Goal: Task Accomplishment & Management: Use online tool/utility

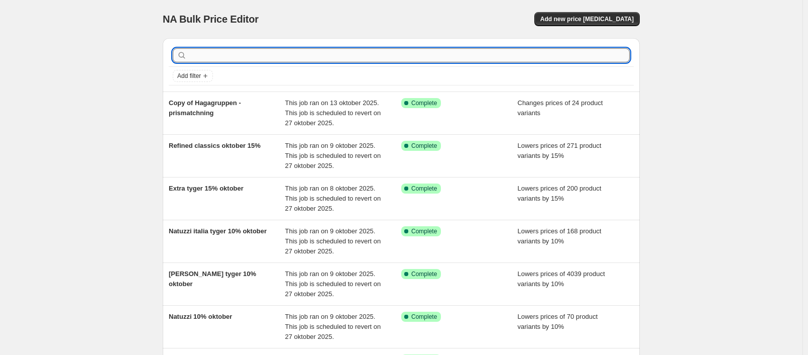
click at [437, 61] on input "text" at bounding box center [409, 55] width 441 height 14
type input "Timbercraft"
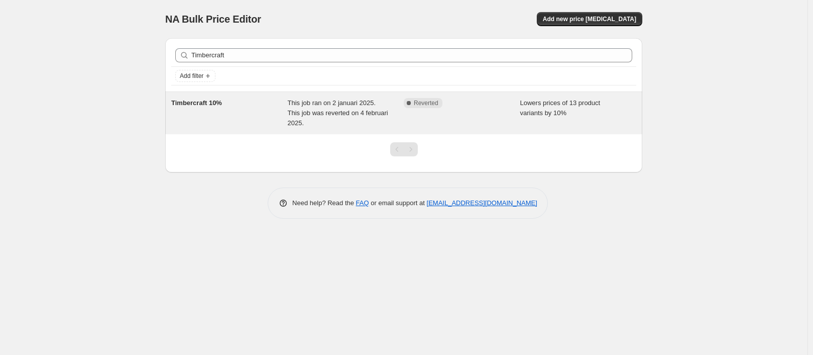
click at [335, 110] on span "This job ran on 2 januari 2025. This job was reverted on 4 februari 2025." at bounding box center [338, 113] width 100 height 28
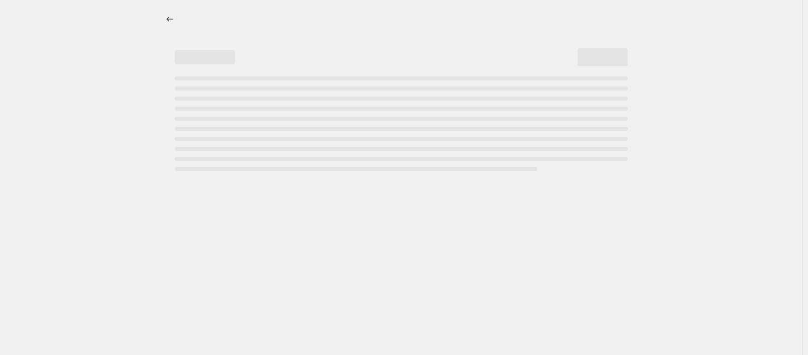
select select "percentage"
select select "product_status"
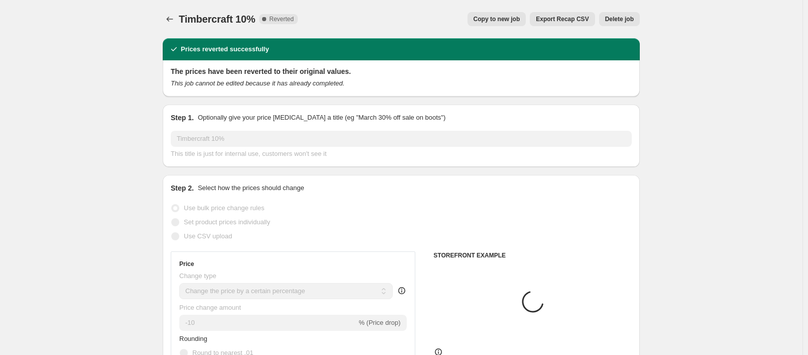
select select "vendor"
select select "product_type"
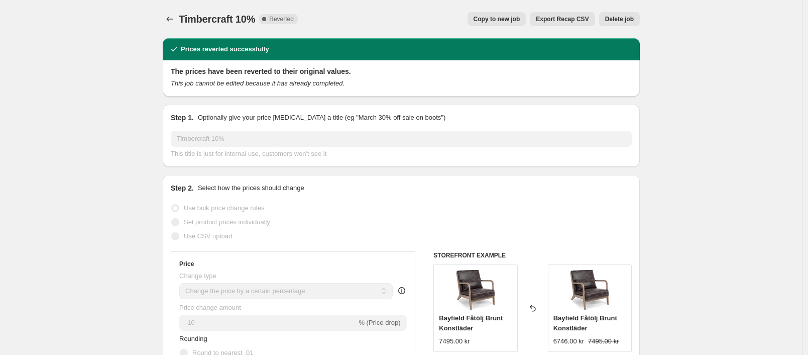
click at [517, 13] on button "Copy to new job" at bounding box center [497, 19] width 59 height 14
select select "percentage"
select select "vendor"
select select "product_status"
select select "product_type"
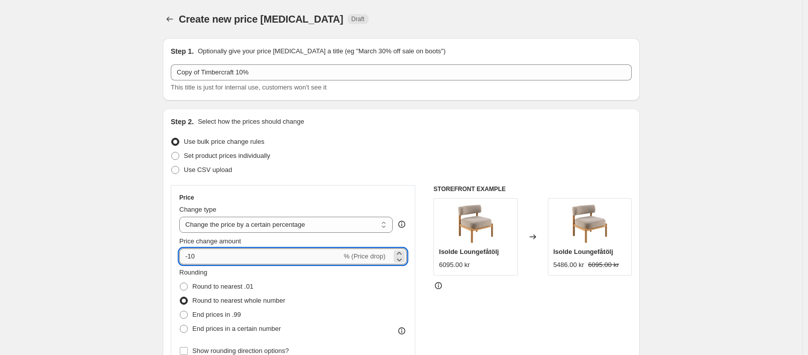
click at [228, 248] on input "-10" at bounding box center [260, 256] width 162 height 16
type input "-1"
type input "-20"
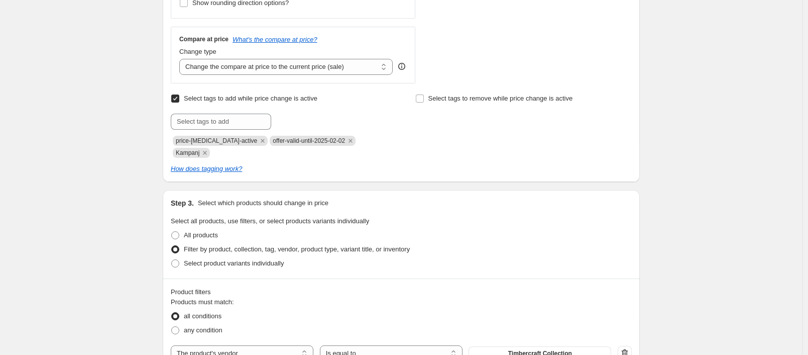
scroll to position [352, 0]
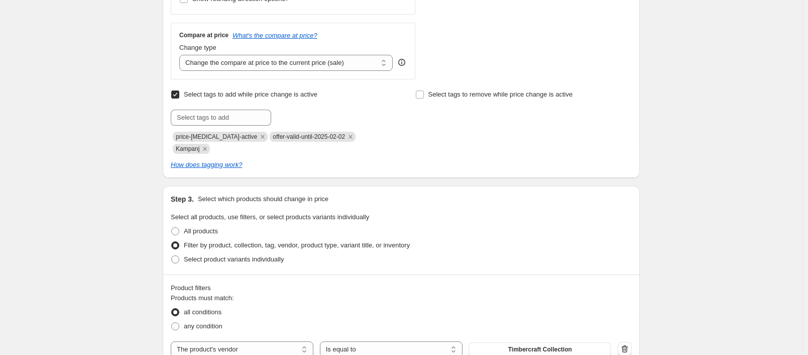
click at [312, 139] on span "offer-valid-until-2025-02-02" at bounding box center [309, 136] width 72 height 7
copy span "offer-valid-until-2025-02-02"
click at [230, 117] on input "text" at bounding box center [221, 118] width 100 height 16
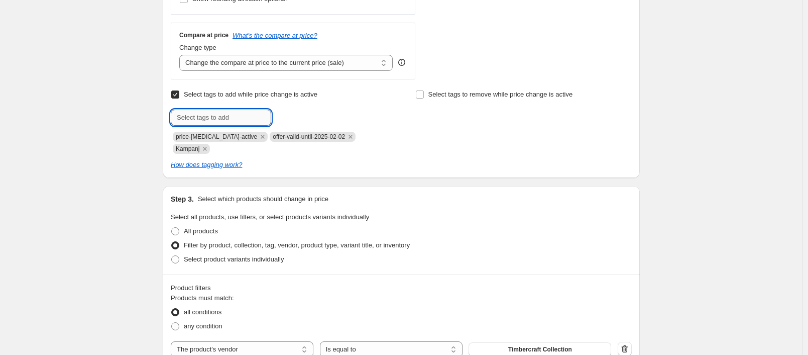
paste input "offer-valid-until-2025-02-02"
drag, startPoint x: 251, startPoint y: 119, endPoint x: 245, endPoint y: 118, distance: 6.0
click at [245, 118] on input "offer-valid-until-2025-02-02" at bounding box center [221, 118] width 100 height 16
drag, startPoint x: 261, startPoint y: 115, endPoint x: 255, endPoint y: 116, distance: 6.7
click at [255, 116] on input "offer-valid-until-2025-10-02" at bounding box center [221, 118] width 100 height 16
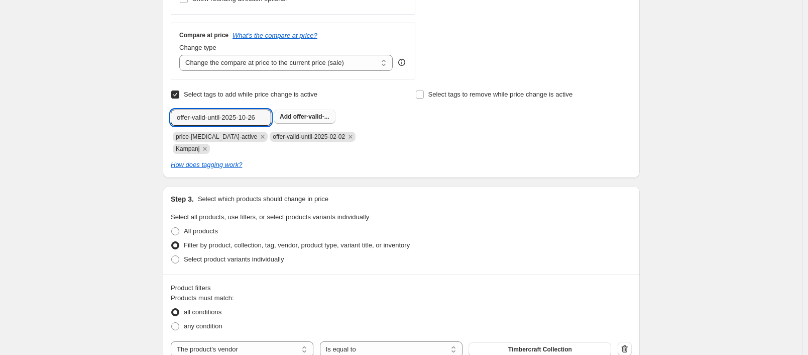
type input "offer-valid-until-2025-10-26"
click at [313, 116] on span "offer-valid-..." at bounding box center [311, 116] width 36 height 7
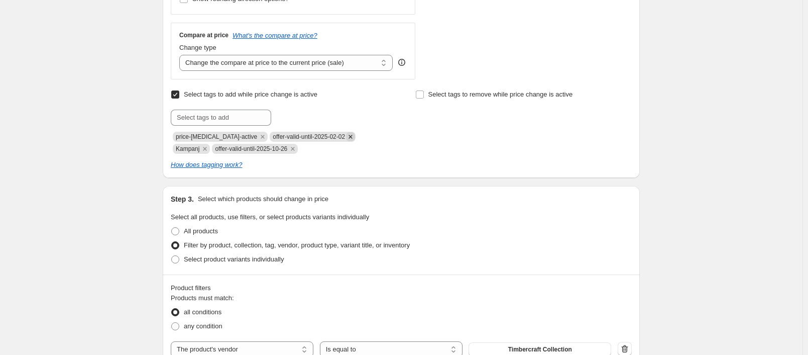
click at [346, 135] on icon "Remove offer-valid-until-2025-02-02" at bounding box center [350, 136] width 9 height 9
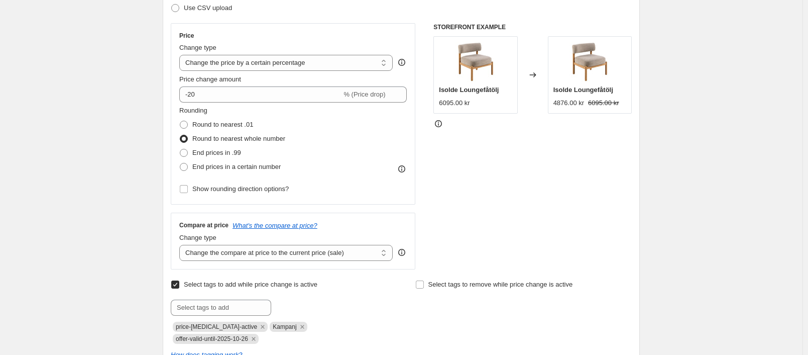
scroll to position [201, 0]
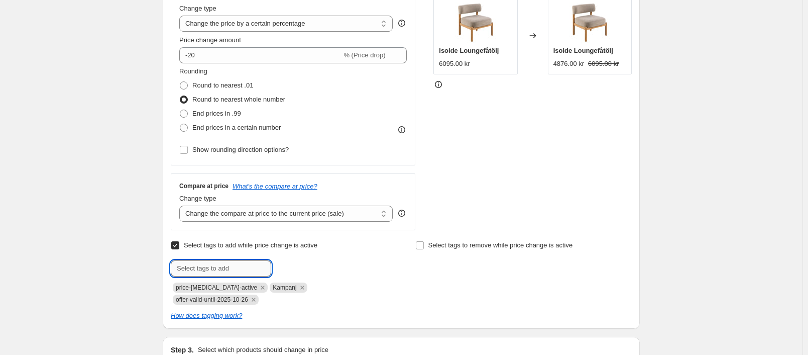
click at [236, 261] on input "text" at bounding box center [221, 268] width 100 height 16
paste input "no-pyramid-price-update"
type input "no-pyramid-price-update"
click at [302, 266] on span "no-pyramid-p..." at bounding box center [315, 267] width 44 height 7
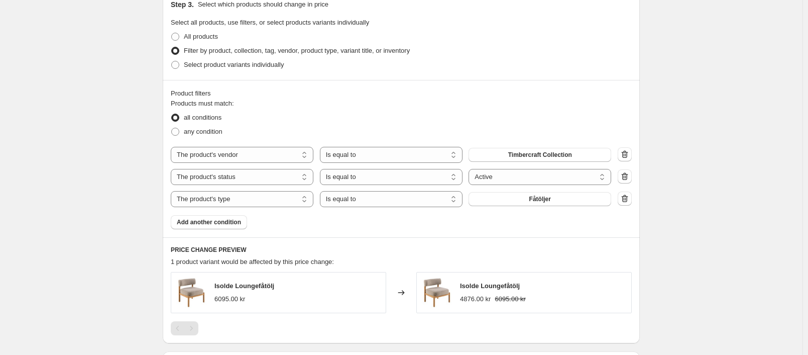
scroll to position [553, 0]
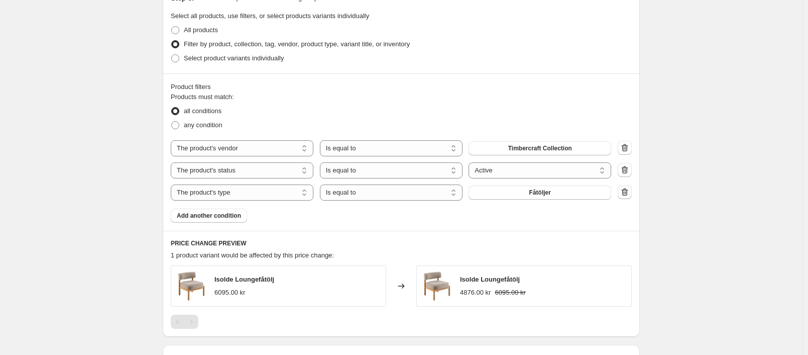
click at [629, 194] on icon "button" at bounding box center [625, 192] width 10 height 10
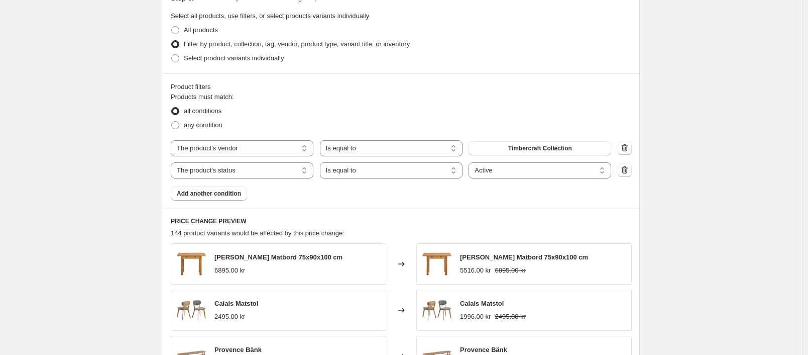
click at [626, 171] on icon "button" at bounding box center [625, 170] width 10 height 10
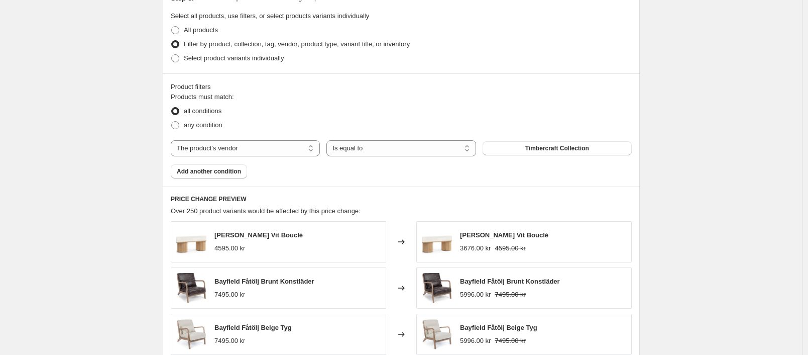
click at [221, 179] on div "Product filters Products must match: all conditions any condition The product T…" at bounding box center [401, 129] width 477 height 113
click at [225, 173] on span "Add another condition" at bounding box center [209, 171] width 64 height 8
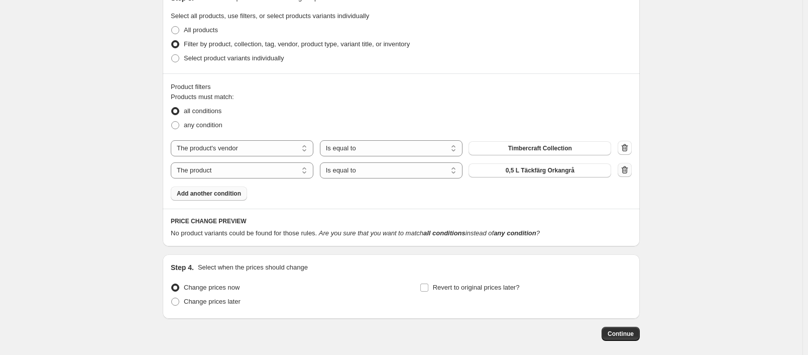
click at [628, 173] on icon "button" at bounding box center [625, 170] width 7 height 8
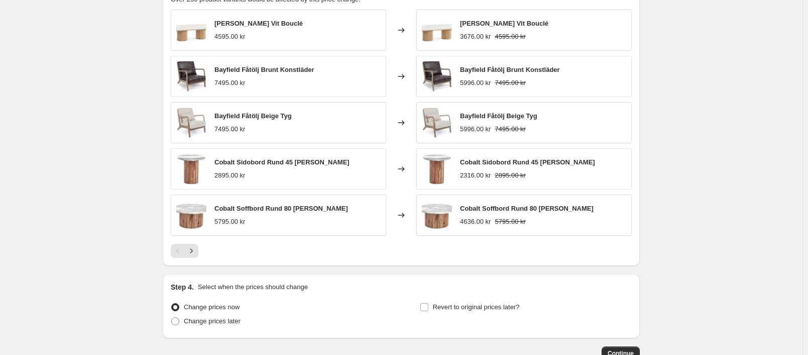
scroll to position [831, 0]
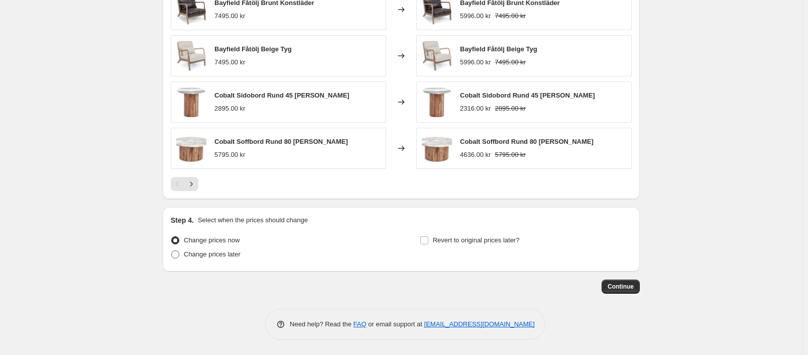
click at [233, 251] on span "Change prices later" at bounding box center [212, 254] width 57 height 8
click at [172, 251] on input "Change prices later" at bounding box center [171, 250] width 1 height 1
radio input "true"
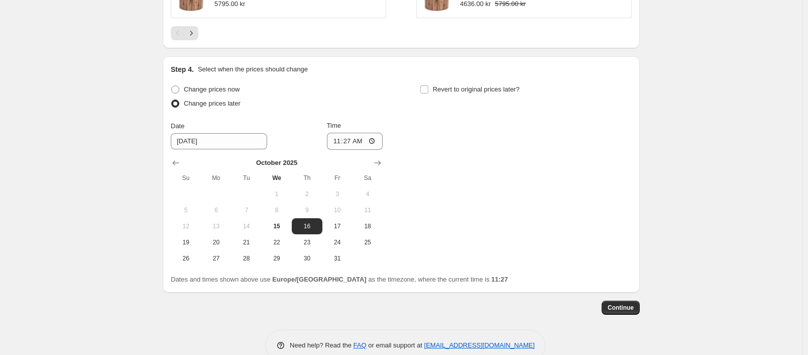
scroll to position [1003, 0]
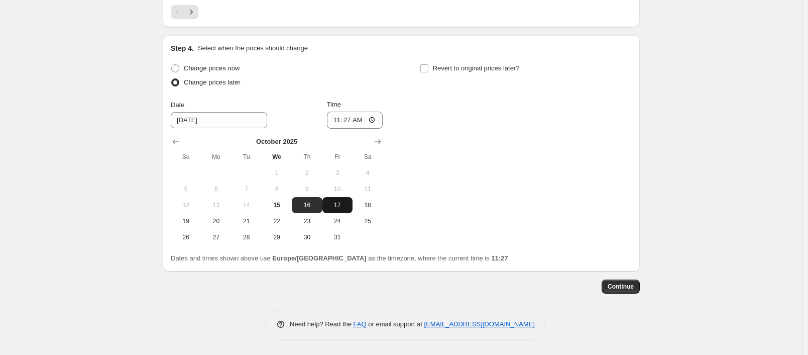
click at [341, 207] on span "17" at bounding box center [338, 205] width 22 height 8
type input "[DATE]"
click at [354, 122] on input "11:27" at bounding box center [355, 120] width 56 height 17
type input "00:01"
click at [475, 108] on div "Change prices now Change prices later Date [DATE] Time 00:[DATE] Mo Tu We Th Fr…" at bounding box center [401, 153] width 461 height 184
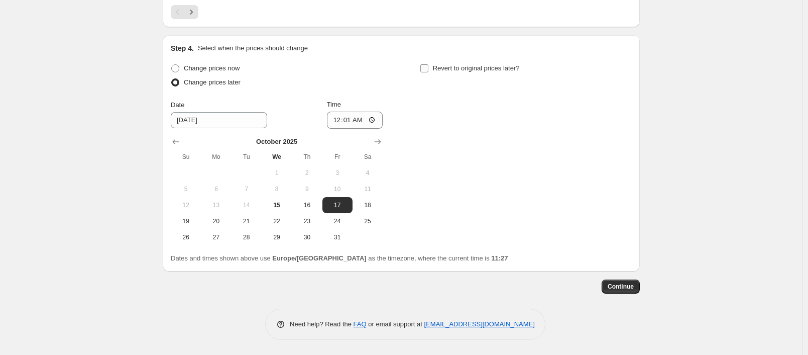
click at [477, 73] on span "Revert to original prices later?" at bounding box center [476, 68] width 87 height 10
click at [428, 72] on input "Revert to original prices later?" at bounding box center [424, 68] width 8 height 8
checkbox input "true"
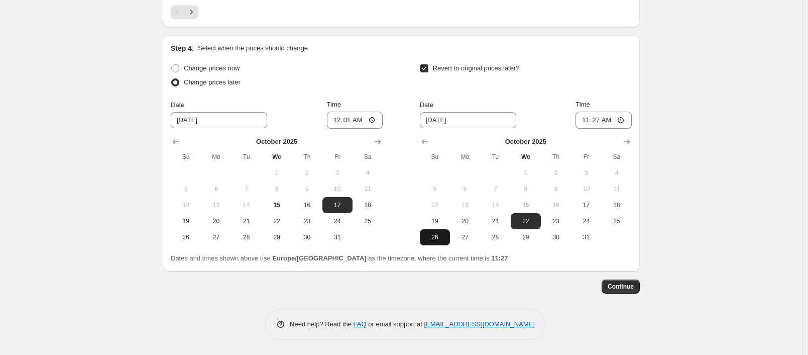
click at [446, 236] on span "26" at bounding box center [435, 237] width 22 height 8
click at [473, 241] on button "27" at bounding box center [465, 237] width 30 height 16
type input "[DATE]"
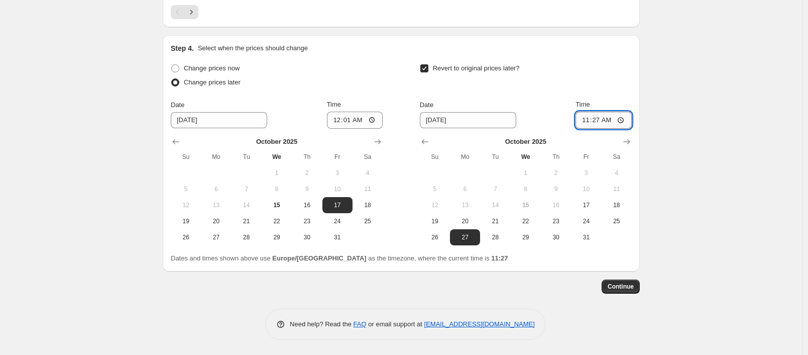
click at [598, 120] on input "11:27" at bounding box center [604, 120] width 56 height 17
click at [604, 120] on input "15:27" at bounding box center [604, 120] width 56 height 17
type input "16:30"
click at [601, 117] on input "16:30" at bounding box center [604, 120] width 56 height 17
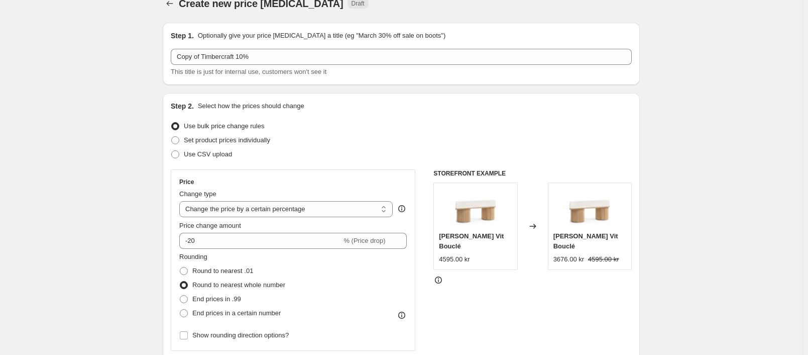
scroll to position [0, 0]
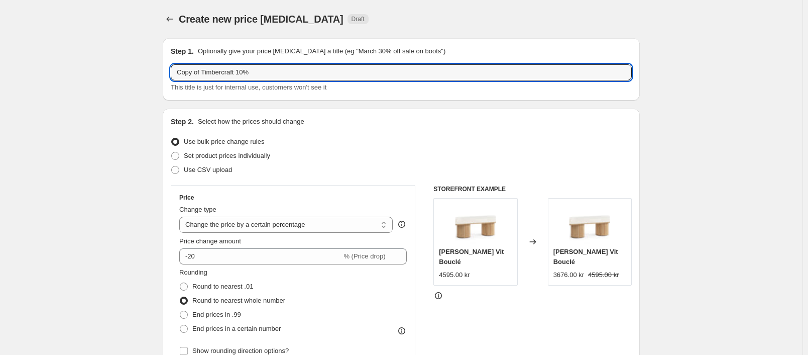
drag, startPoint x: 204, startPoint y: 73, endPoint x: 144, endPoint y: 71, distance: 60.3
click at [215, 73] on input "Timbercraft 10%" at bounding box center [401, 72] width 461 height 16
type input "Timbercraft 20%"
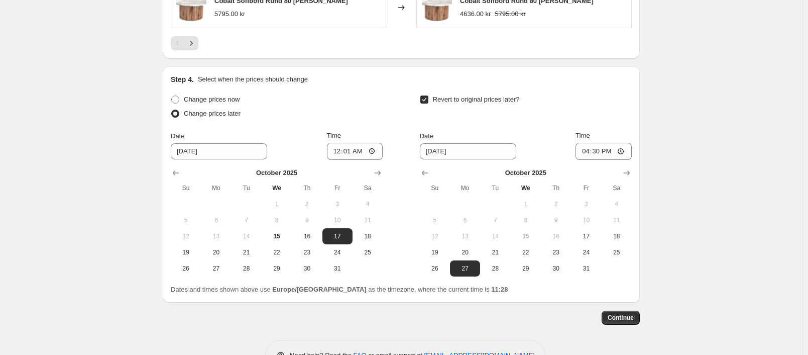
scroll to position [1003, 0]
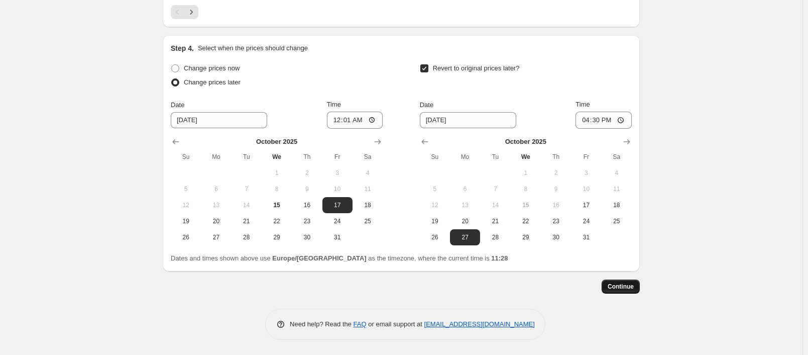
click at [620, 291] on button "Continue" at bounding box center [621, 286] width 38 height 14
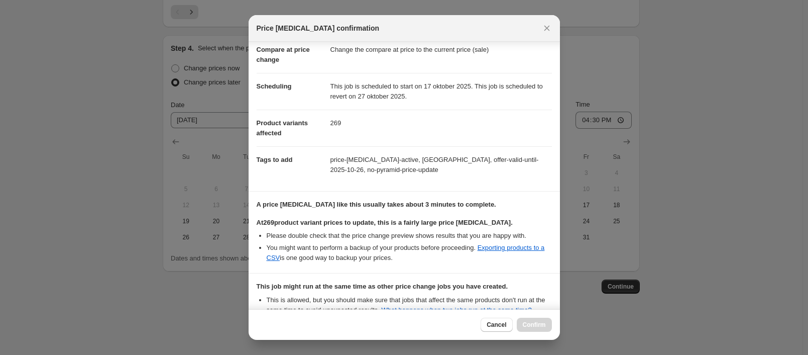
scroll to position [158, 0]
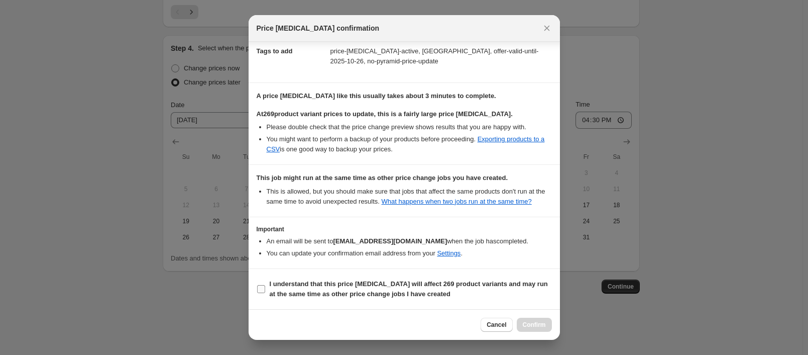
click at [371, 291] on b "I understand that this price [MEDICAL_DATA] will affect 269 product variants an…" at bounding box center [409, 289] width 278 height 18
click at [265, 291] on input "I understand that this price [MEDICAL_DATA] will affect 269 product variants an…" at bounding box center [261, 289] width 8 height 8
checkbox input "true"
click at [530, 328] on span "Confirm" at bounding box center [534, 324] width 23 height 8
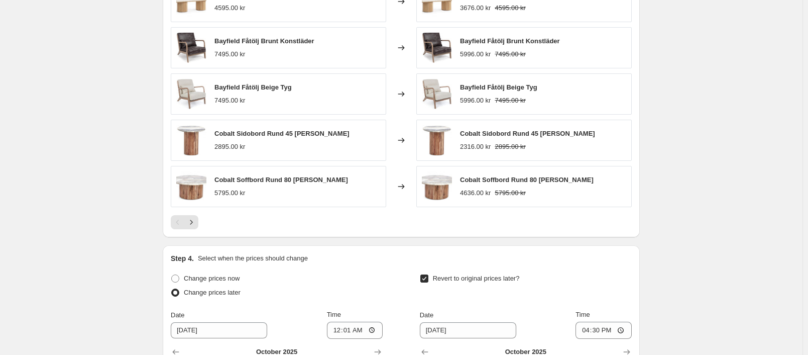
scroll to position [1064, 0]
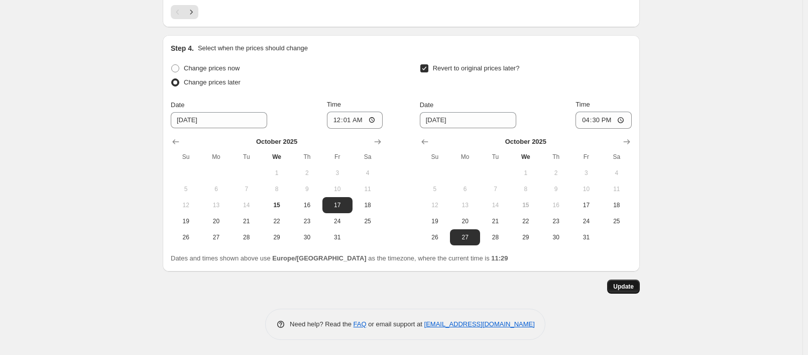
click at [633, 289] on span "Update" at bounding box center [623, 286] width 21 height 8
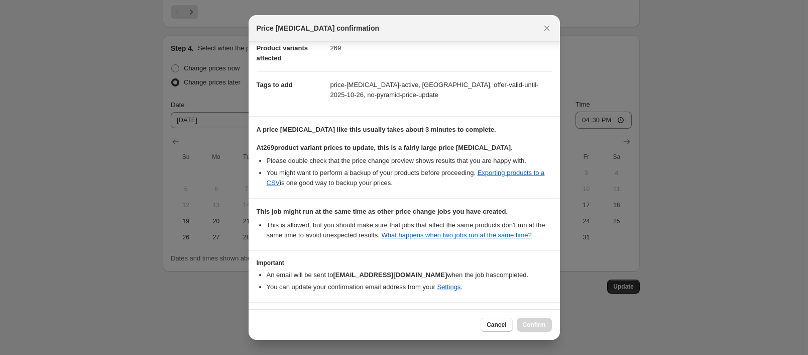
scroll to position [158, 0]
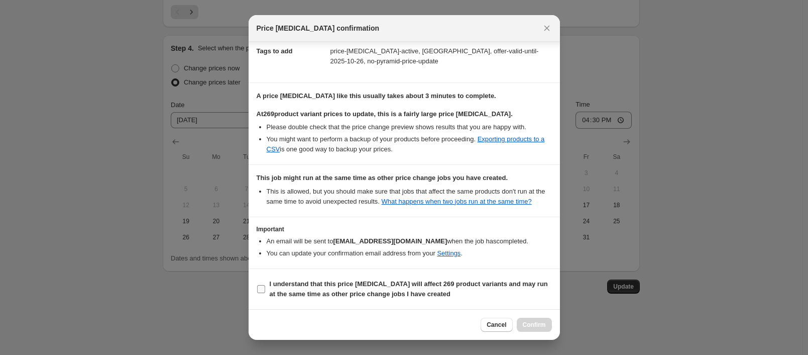
click at [322, 288] on span "I understand that this price [MEDICAL_DATA] will affect 269 product variants an…" at bounding box center [411, 289] width 282 height 20
click at [265, 288] on input "I understand that this price [MEDICAL_DATA] will affect 269 product variants an…" at bounding box center [261, 289] width 8 height 8
checkbox input "true"
click at [538, 326] on span "Confirm" at bounding box center [534, 324] width 23 height 8
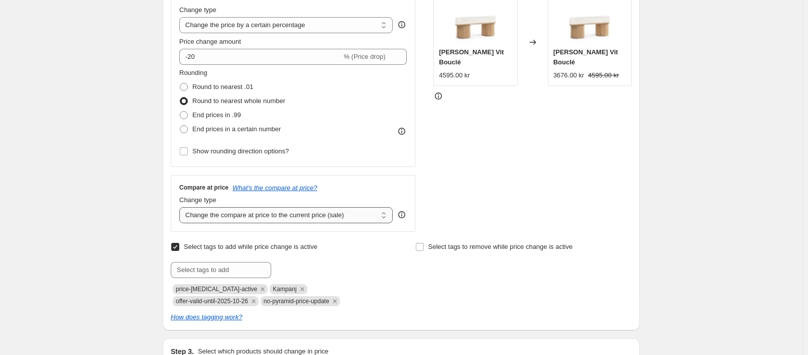
scroll to position [0, 0]
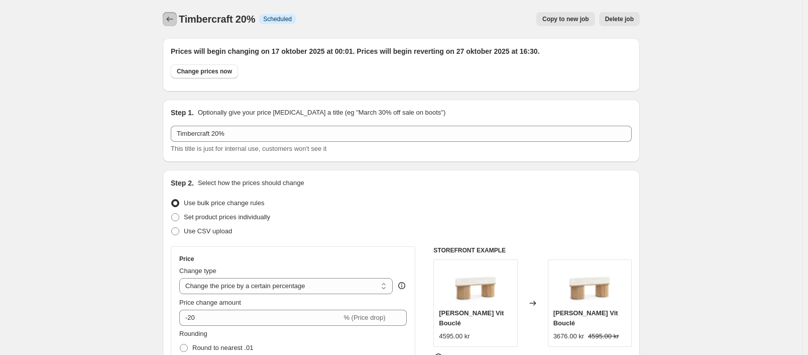
click at [170, 19] on icon "Price change jobs" at bounding box center [170, 19] width 7 height 5
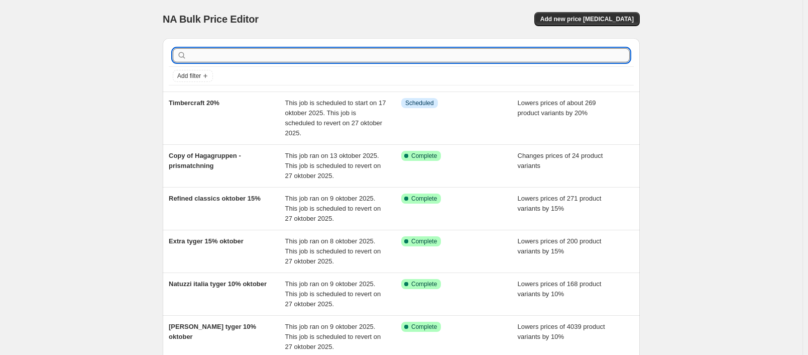
click at [201, 55] on input "text" at bounding box center [409, 55] width 441 height 14
type input "Bella vista"
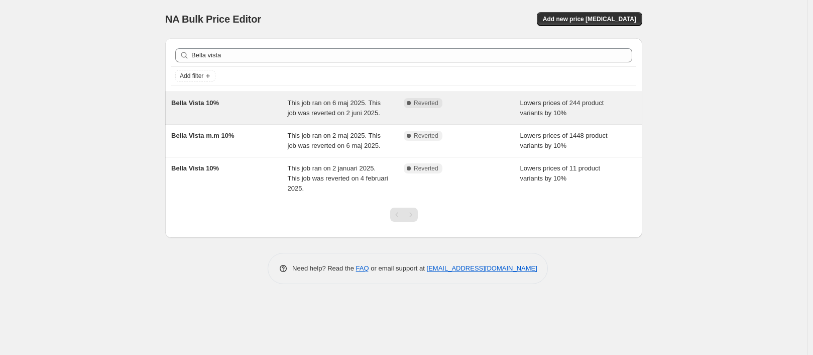
click at [203, 110] on div "Bella Vista 10%" at bounding box center [229, 108] width 117 height 20
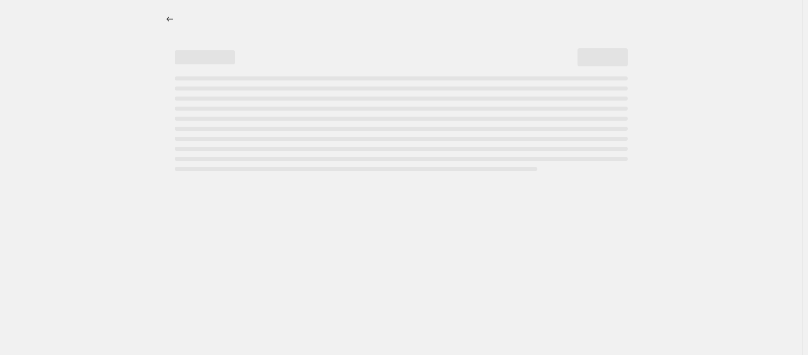
select select "percentage"
select select "vendor"
select select "product_type"
select select "not_equal"
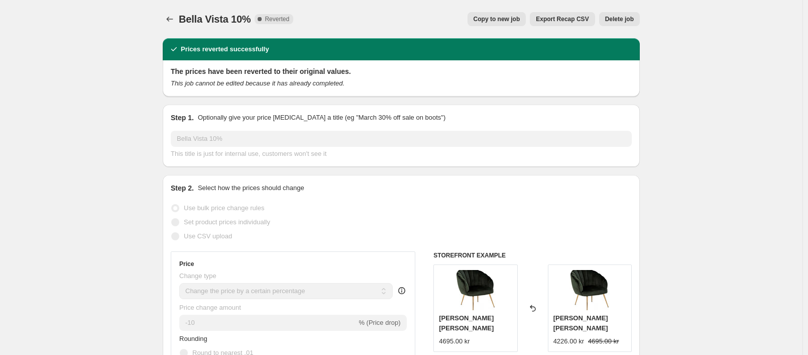
click at [521, 26] on div "Bella Vista 10%. This page is ready Bella Vista 10% Complete Reverted Copy to n…" at bounding box center [401, 19] width 477 height 38
click at [518, 25] on button "Copy to new job" at bounding box center [497, 19] width 59 height 14
select select "percentage"
select select "vendor"
select select "product_type"
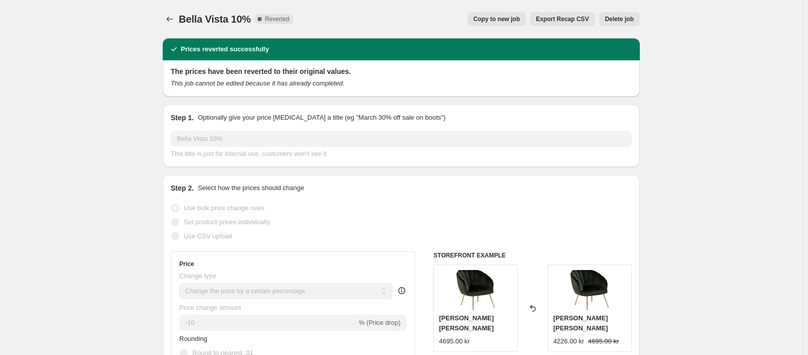
select select "not_equal"
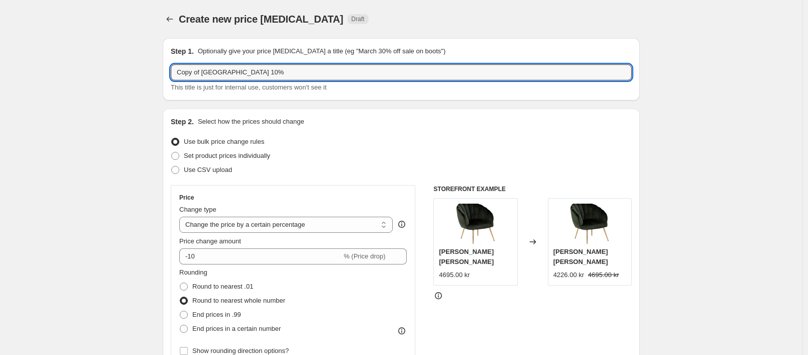
drag, startPoint x: 204, startPoint y: 72, endPoint x: 140, endPoint y: 76, distance: 64.9
drag, startPoint x: 220, startPoint y: 73, endPoint x: 213, endPoint y: 73, distance: 6.0
click at [213, 73] on input "Bella Vista 10%" at bounding box center [401, 72] width 461 height 16
type input "Bella Vista 15%"
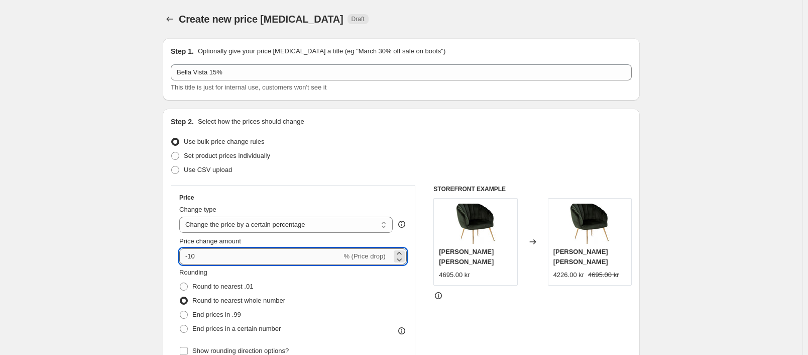
drag, startPoint x: 203, startPoint y: 250, endPoint x: 194, endPoint y: 253, distance: 9.4
click at [194, 253] on input "-10" at bounding box center [260, 256] width 162 height 16
type input "-15"
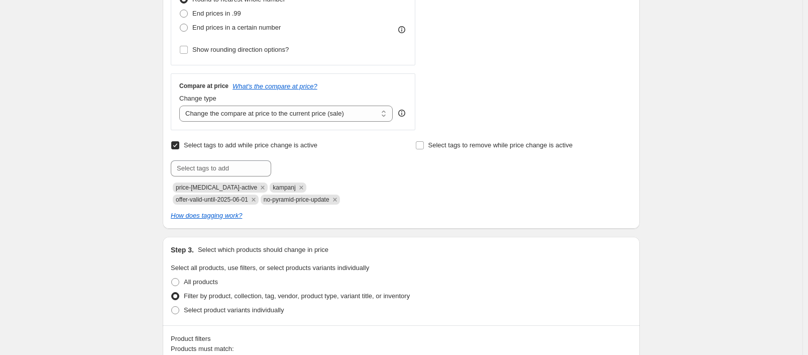
scroll to position [301, 0]
click at [248, 195] on span "offer-valid-until-2025-06-01" at bounding box center [212, 198] width 72 height 7
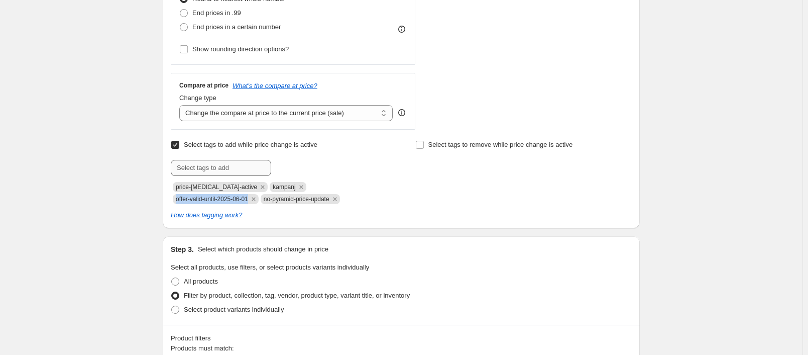
copy span "offer-valid-until-2025-06-01"
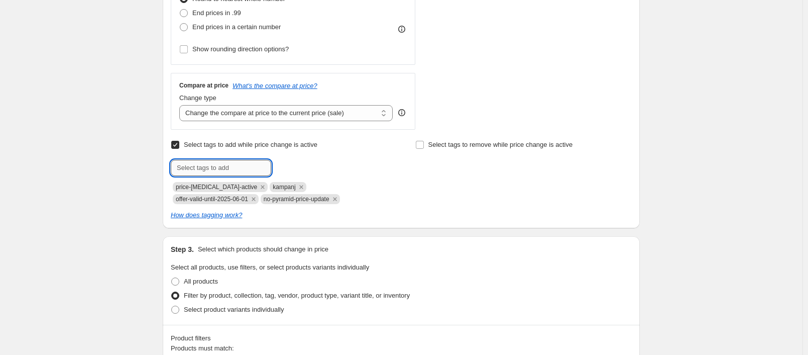
click at [219, 162] on input "text" at bounding box center [221, 168] width 100 height 16
paste input "offer-valid-until-2025-06-01"
click at [248, 167] on input "offer-valid-until-2025-06-01" at bounding box center [221, 168] width 100 height 16
drag, startPoint x: 250, startPoint y: 167, endPoint x: 245, endPoint y: 166, distance: 5.1
click at [245, 166] on input "offer-valid-until-2025-06-01" at bounding box center [221, 168] width 100 height 16
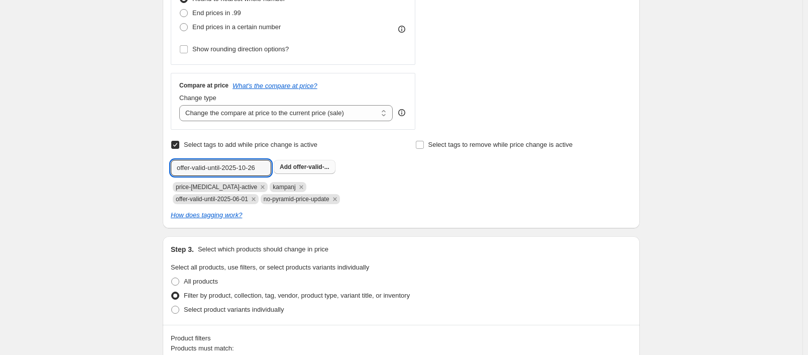
type input "offer-valid-until-2025-10-26"
click at [300, 163] on span "offer-valid-..." at bounding box center [311, 166] width 36 height 7
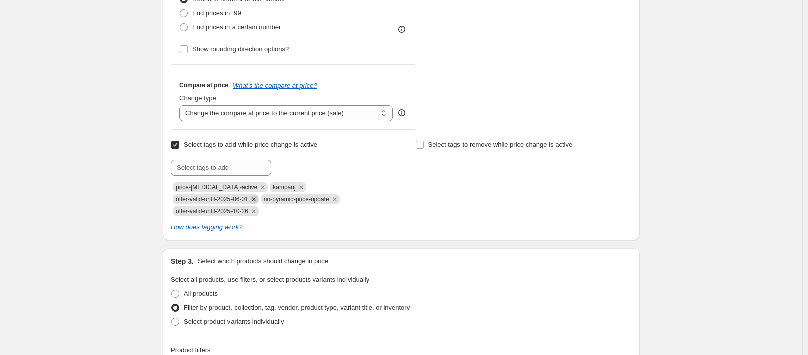
click at [255, 197] on icon "Remove offer-valid-until-2025-06-01" at bounding box center [254, 199] width 4 height 4
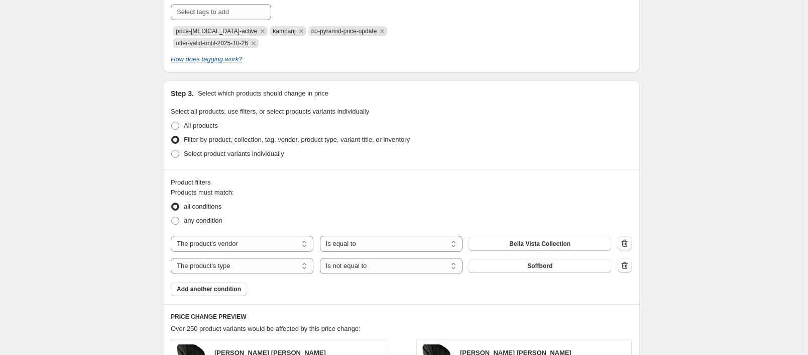
scroll to position [502, 0]
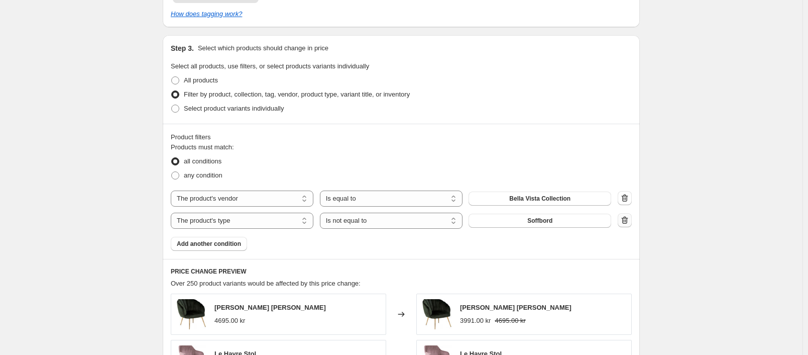
click at [630, 221] on icon "button" at bounding box center [625, 220] width 10 height 10
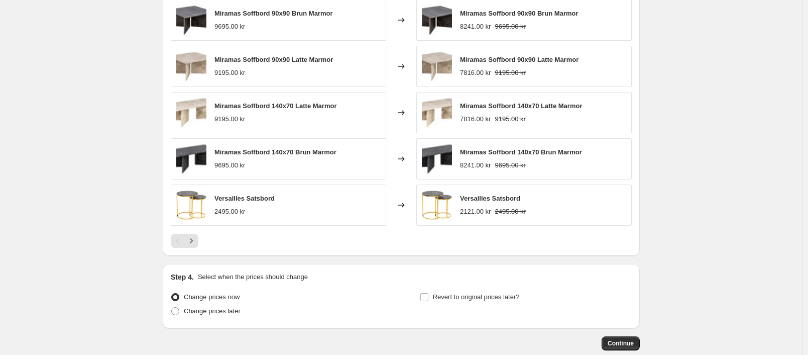
scroll to position [831, 0]
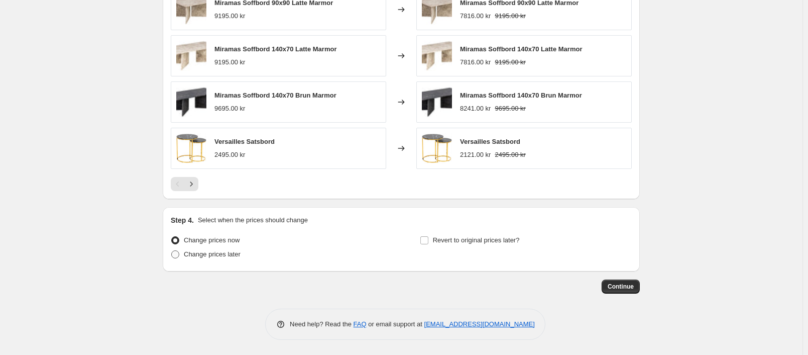
click at [225, 252] on span "Change prices later" at bounding box center [212, 254] width 57 height 8
click at [172, 251] on input "Change prices later" at bounding box center [171, 250] width 1 height 1
radio input "true"
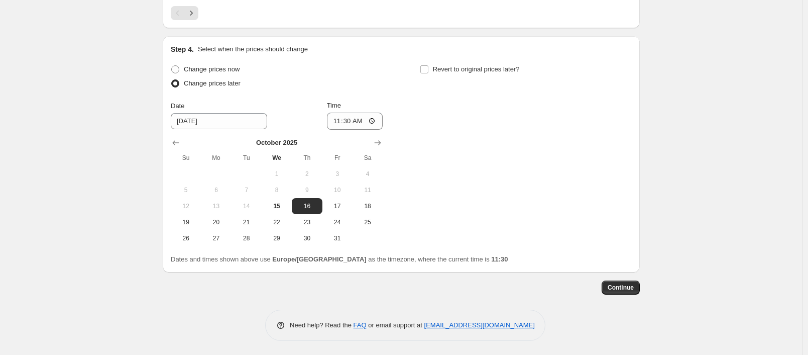
scroll to position [1003, 0]
click at [354, 125] on input "11:30" at bounding box center [355, 120] width 56 height 17
click at [353, 113] on input "01:00" at bounding box center [355, 120] width 56 height 17
click at [347, 122] on input "01:00" at bounding box center [355, 120] width 56 height 17
click at [351, 122] on input "01:00" at bounding box center [355, 120] width 56 height 17
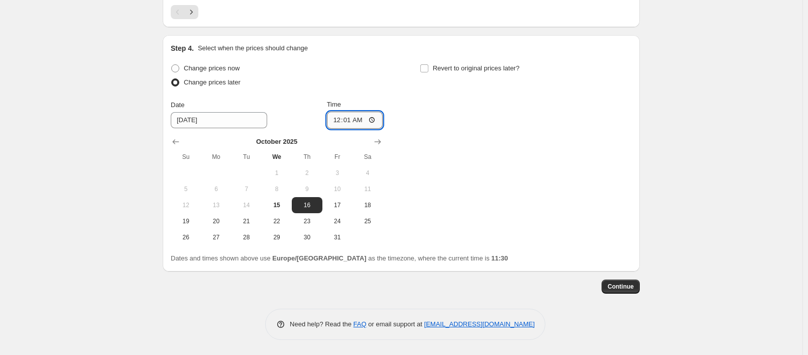
type input "00:10"
click at [482, 71] on span "Revert to original prices later?" at bounding box center [476, 68] width 87 height 8
click at [428, 71] on input "Revert to original prices later?" at bounding box center [424, 68] width 8 height 8
checkbox input "true"
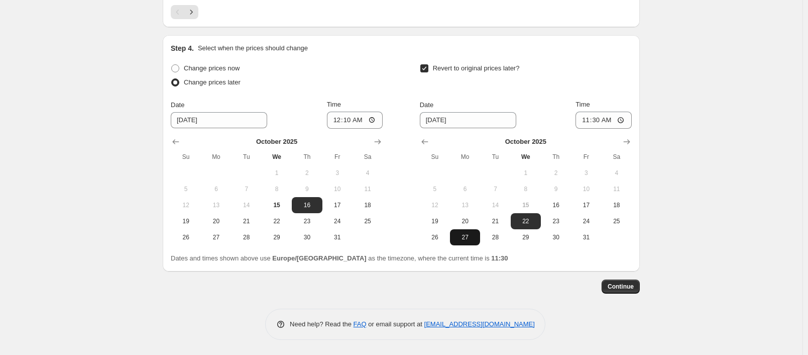
click at [463, 239] on span "27" at bounding box center [465, 237] width 22 height 8
type input "[DATE]"
click at [599, 120] on input "11:30" at bounding box center [604, 120] width 56 height 17
type input "16:00"
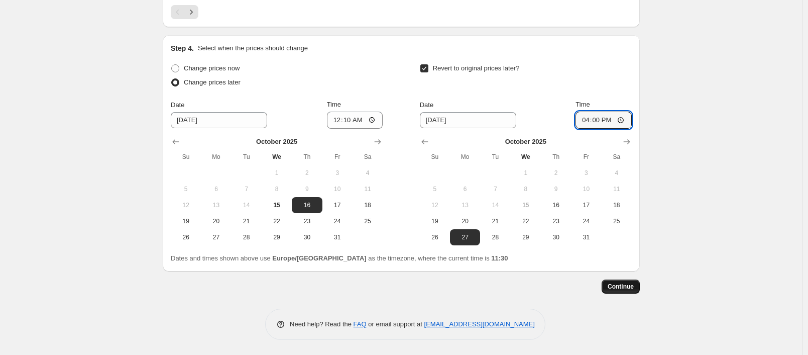
click at [626, 286] on span "Continue" at bounding box center [621, 286] width 26 height 8
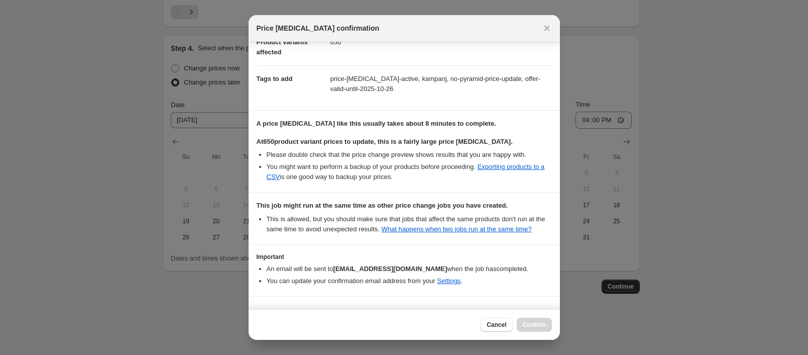
scroll to position [158, 0]
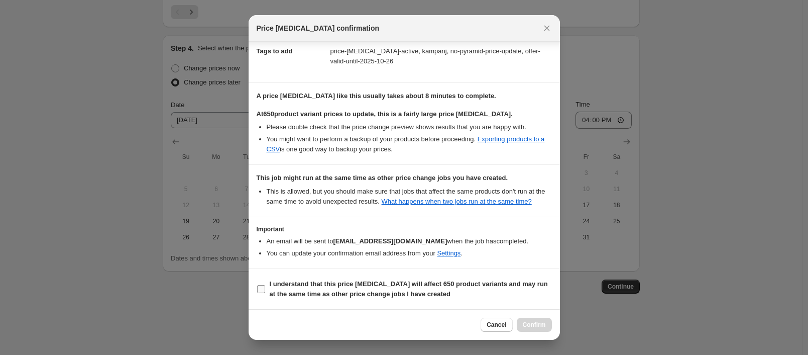
click at [331, 295] on b "I understand that this price [MEDICAL_DATA] will affect 650 product variants an…" at bounding box center [409, 289] width 278 height 18
click at [265, 293] on input "I understand that this price [MEDICAL_DATA] will affect 650 product variants an…" at bounding box center [261, 289] width 8 height 8
checkbox input "true"
click at [540, 324] on span "Confirm" at bounding box center [534, 324] width 23 height 8
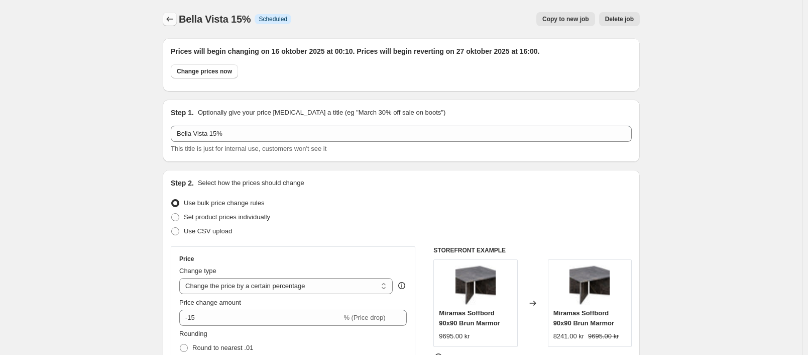
click at [172, 17] on icon "Price change jobs" at bounding box center [170, 19] width 10 height 10
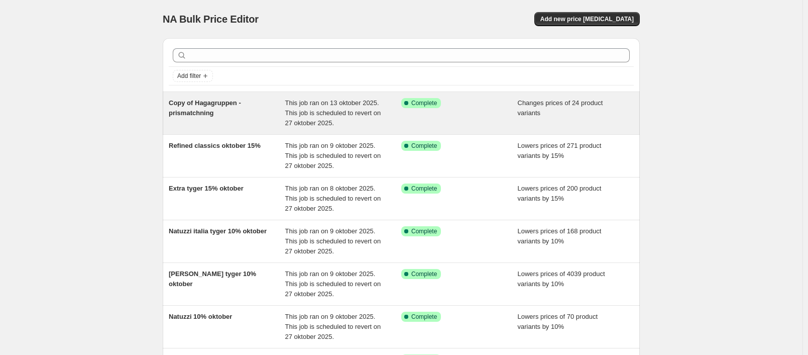
click at [198, 108] on div "Copy of Hagagruppen - prismatchning" at bounding box center [227, 113] width 117 height 30
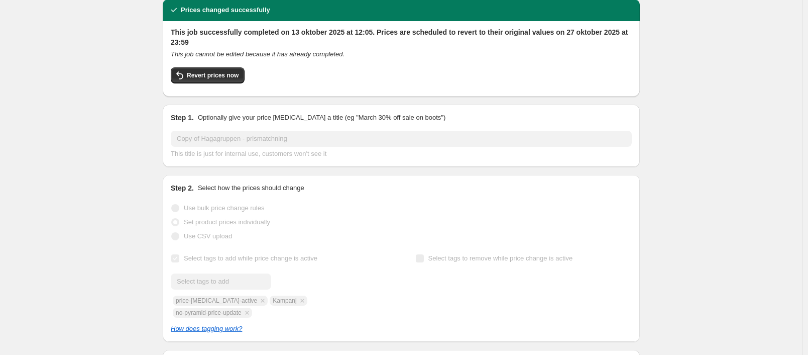
scroll to position [151, 0]
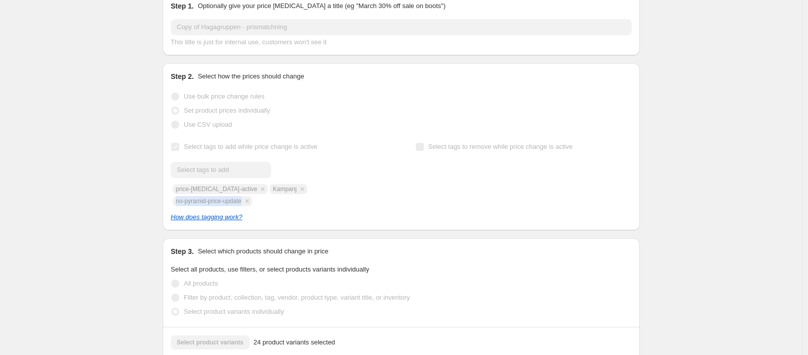
drag, startPoint x: 365, startPoint y: 192, endPoint x: 298, endPoint y: 192, distance: 67.3
click at [298, 192] on div "Submit price-change-job-active Kampanj no-pyramid-price-update" at bounding box center [279, 184] width 217 height 44
copy span "no-pyramid-price-update"
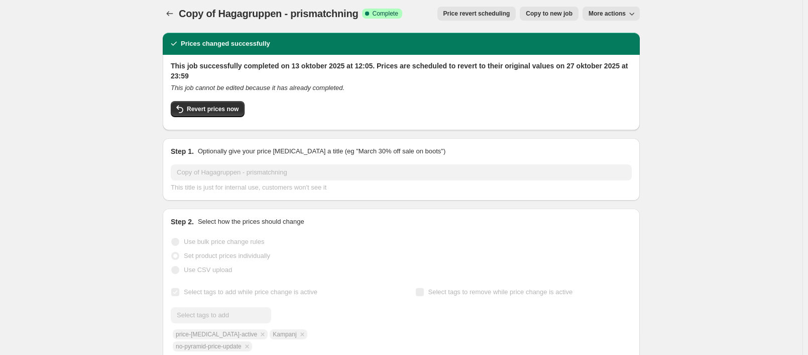
scroll to position [0, 0]
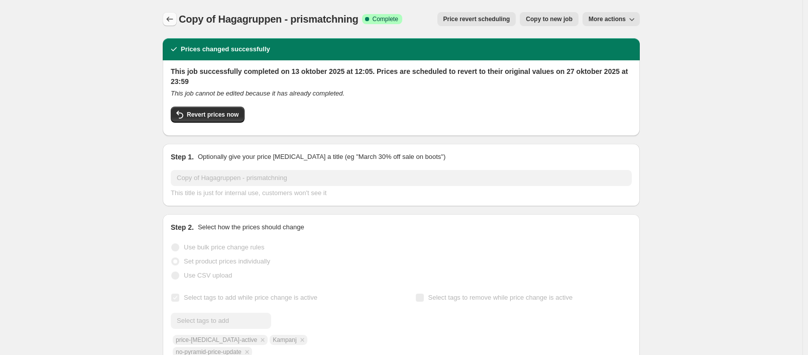
click at [175, 15] on icon "Price change jobs" at bounding box center [170, 19] width 10 height 10
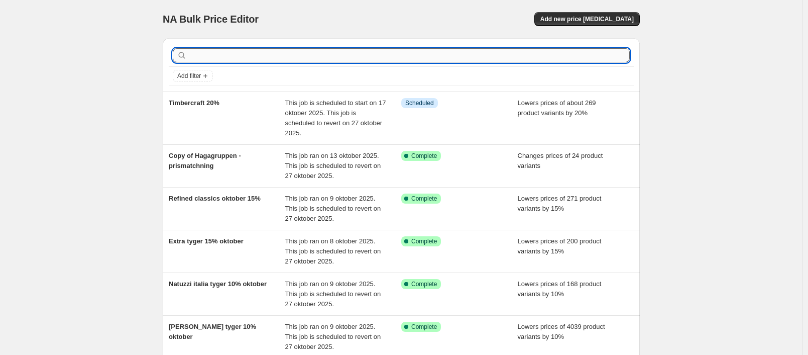
click at [251, 53] on input "text" at bounding box center [409, 55] width 441 height 14
type input "classic"
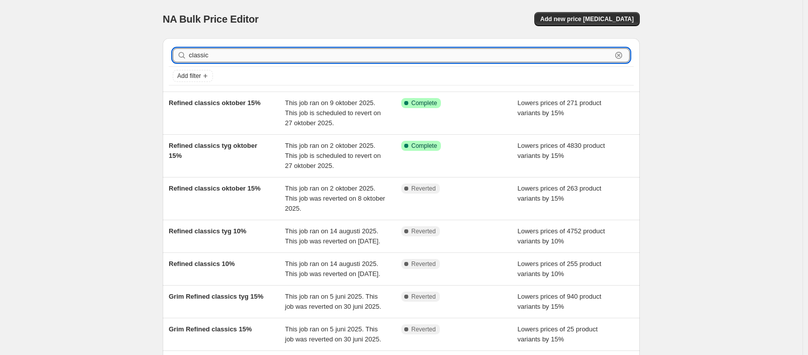
drag, startPoint x: 258, startPoint y: 52, endPoint x: 272, endPoint y: 53, distance: 13.6
click at [272, 53] on input "classic" at bounding box center [400, 55] width 423 height 14
type input "classic col"
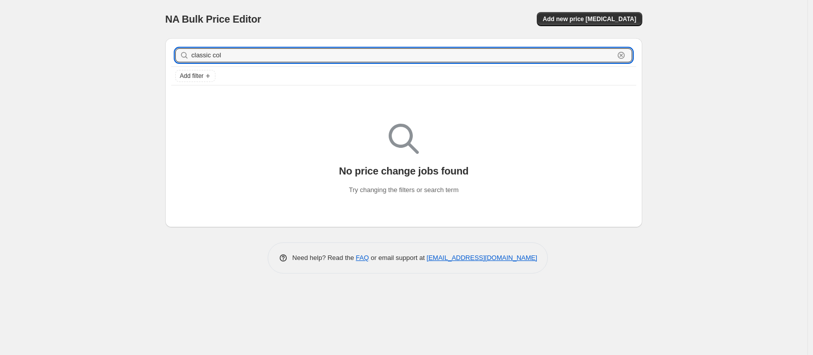
drag, startPoint x: 272, startPoint y: 54, endPoint x: 168, endPoint y: 53, distance: 103.5
click at [162, 56] on div "classic col Clear Add filter No price change jobs found Try changing the filter…" at bounding box center [399, 128] width 485 height 197
click at [227, 58] on input "classic col" at bounding box center [402, 55] width 423 height 14
drag, startPoint x: 227, startPoint y: 57, endPoint x: 164, endPoint y: 66, distance: 63.9
click at [164, 66] on div "classic col Clear Add filter No price change jobs found Try changing the filter…" at bounding box center [399, 128] width 485 height 197
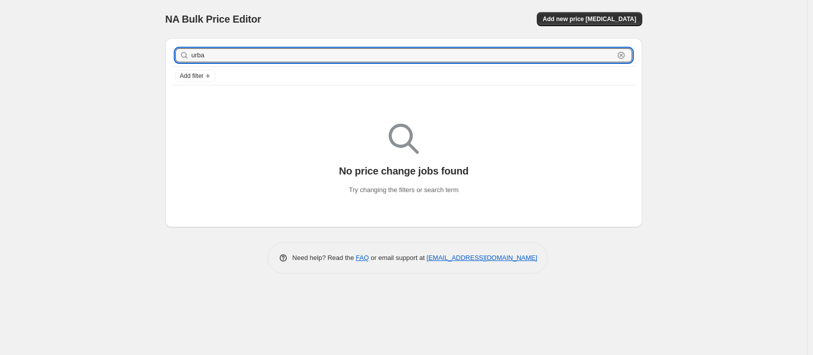
type input "urban"
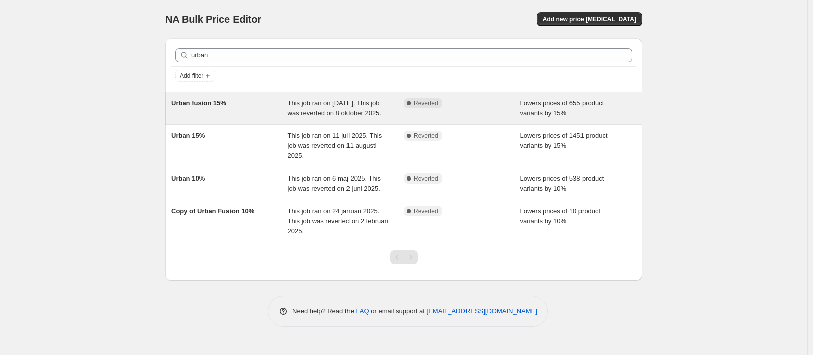
click at [281, 116] on div "Urban fusion 15%" at bounding box center [229, 108] width 117 height 20
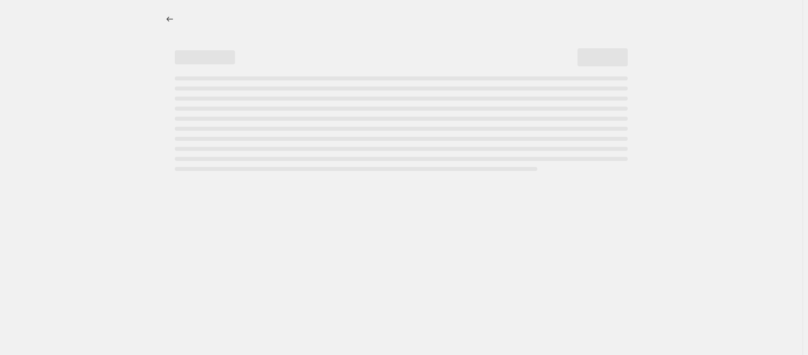
select select "percentage"
select select "vendor"
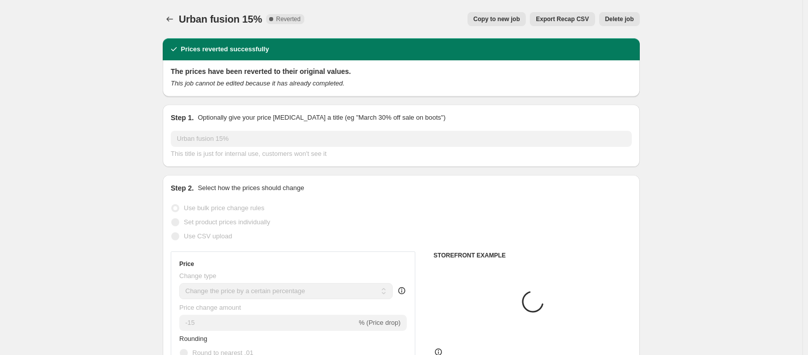
click at [509, 22] on span "Copy to new job" at bounding box center [497, 19] width 47 height 8
select select "percentage"
select select "vendor"
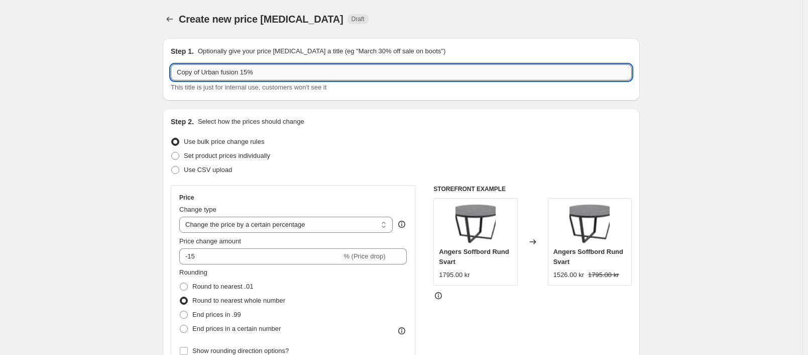
click at [228, 71] on input "Copy of Urban fusion 15%" at bounding box center [401, 72] width 461 height 16
drag, startPoint x: 240, startPoint y: 71, endPoint x: 168, endPoint y: 82, distance: 72.3
click at [168, 82] on div "Step 1. Optionally give your price change job a title (eg "March 30% off sale o…" at bounding box center [401, 69] width 477 height 62
type input "Classic collec 15%"
click at [175, 23] on icon "Price change jobs" at bounding box center [170, 19] width 10 height 10
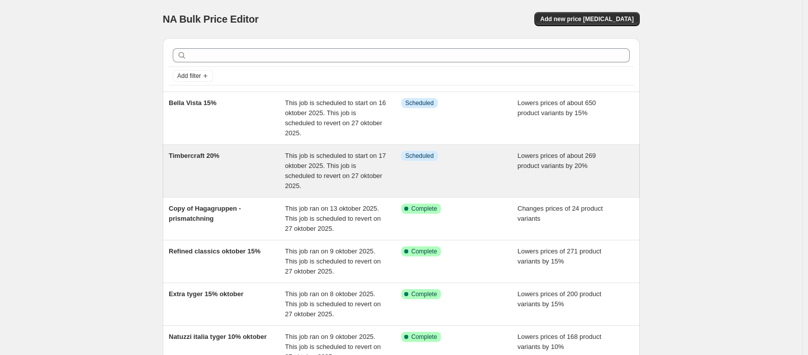
click at [297, 172] on span "This job is scheduled to start on 17 oktober 2025. This job is scheduled to rev…" at bounding box center [335, 171] width 101 height 38
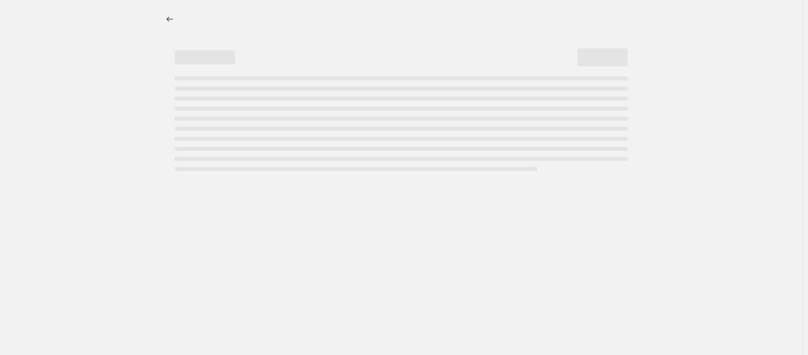
select select "percentage"
select select "vendor"
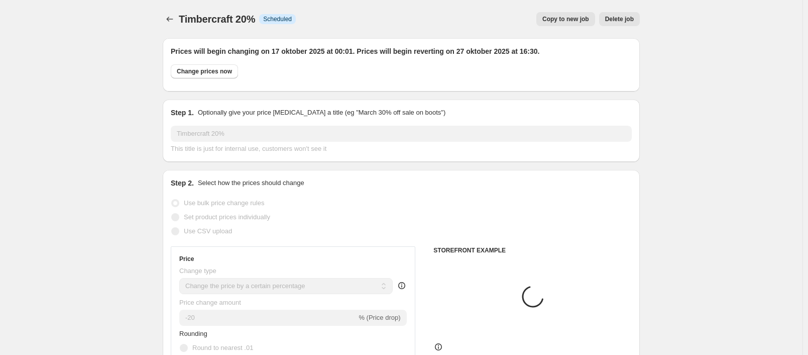
click at [566, 16] on span "Copy to new job" at bounding box center [566, 19] width 47 height 8
select select "percentage"
select select "vendor"
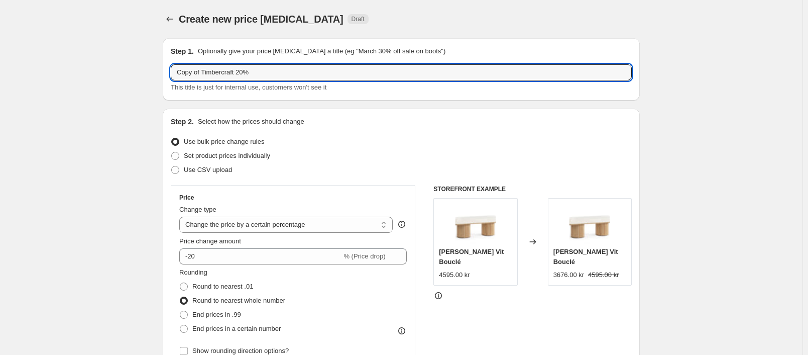
drag, startPoint x: 237, startPoint y: 71, endPoint x: 110, endPoint y: 77, distance: 127.2
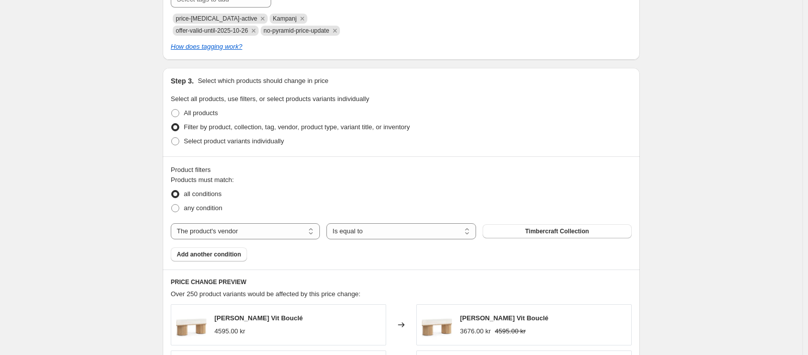
scroll to position [502, 0]
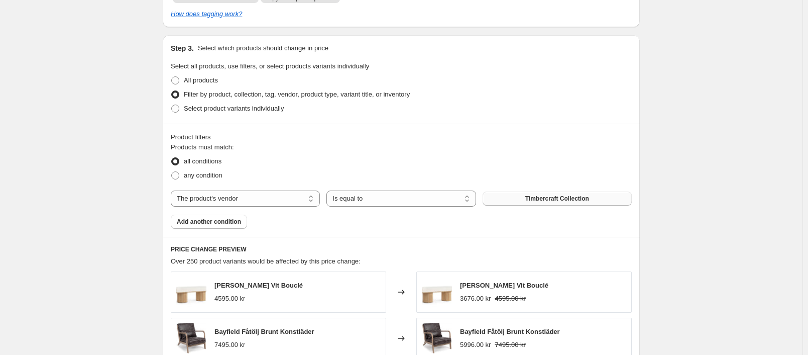
type input "Classic collection 20%"
click at [538, 197] on span "Timbercraft Collection" at bounding box center [557, 198] width 64 height 8
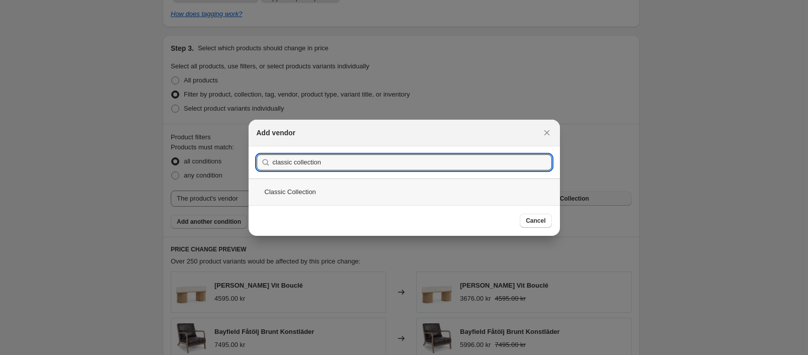
type input "classic collection"
click at [299, 199] on div "Classic Collection" at bounding box center [404, 191] width 311 height 27
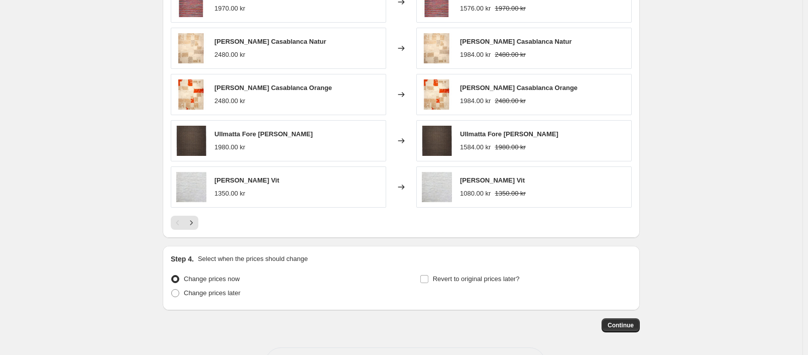
scroll to position [831, 0]
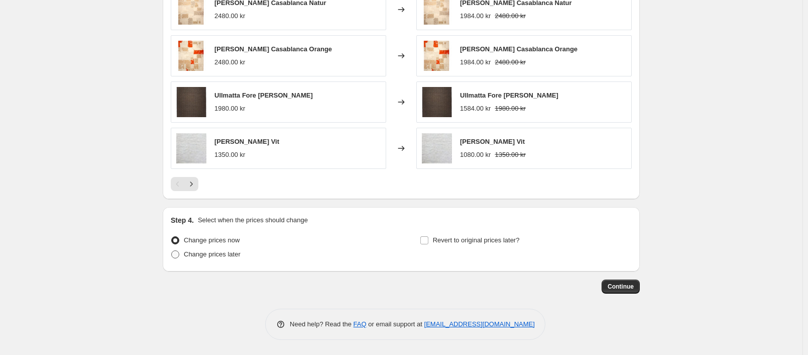
click at [226, 253] on span "Change prices later" at bounding box center [212, 254] width 57 height 8
click at [172, 251] on input "Change prices later" at bounding box center [171, 250] width 1 height 1
radio input "true"
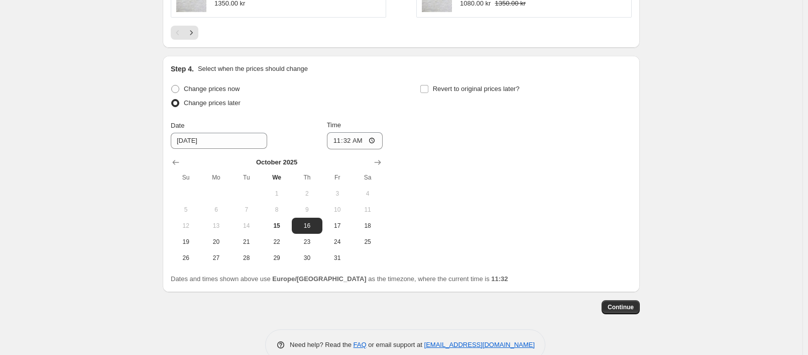
scroll to position [1003, 0]
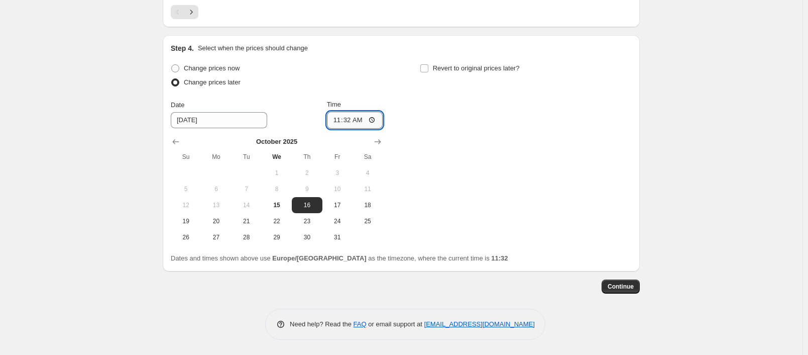
click at [351, 120] on input "11:32" at bounding box center [355, 120] width 56 height 17
type input "00:32"
click at [518, 151] on div "Change prices now Change prices later Date 10/16/2025 Time 00:32 October 2025 S…" at bounding box center [401, 153] width 461 height 184
click at [487, 72] on span "Revert to original prices later?" at bounding box center [476, 68] width 87 height 8
click at [428, 72] on input "Revert to original prices later?" at bounding box center [424, 68] width 8 height 8
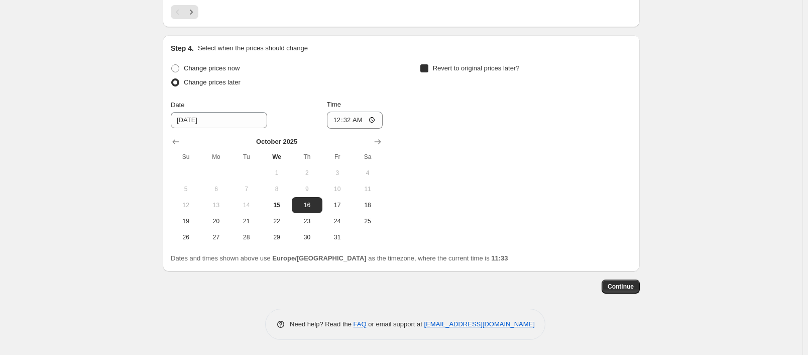
checkbox input "true"
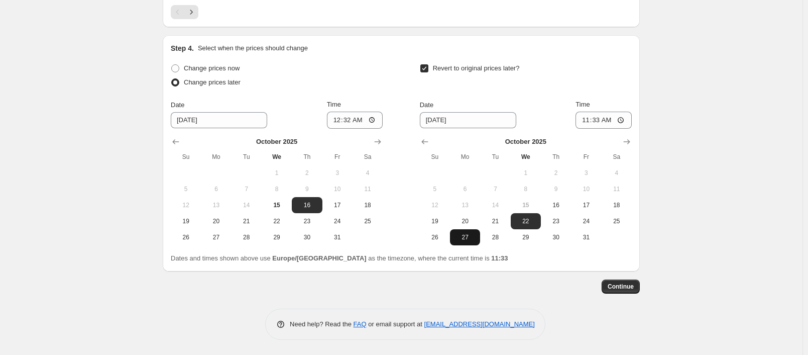
click at [467, 236] on span "27" at bounding box center [465, 237] width 22 height 8
type input "[DATE]"
click at [605, 115] on input "11:33" at bounding box center [604, 120] width 56 height 17
type input "15:33"
click at [621, 253] on div "Dates and times shown above use Europe/Stockholm as the timezone, where the cur…" at bounding box center [401, 258] width 461 height 10
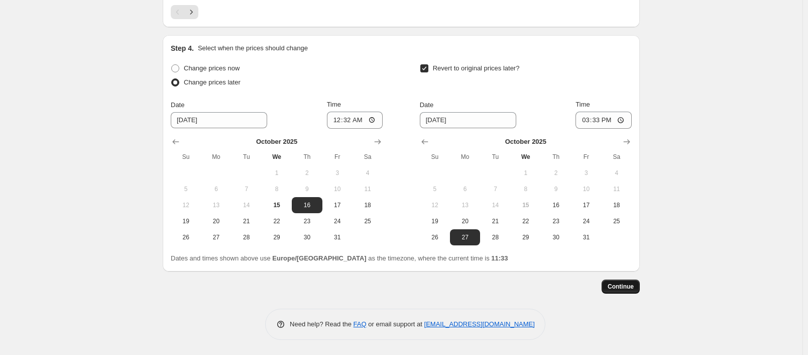
click at [629, 282] on span "Continue" at bounding box center [621, 286] width 26 height 8
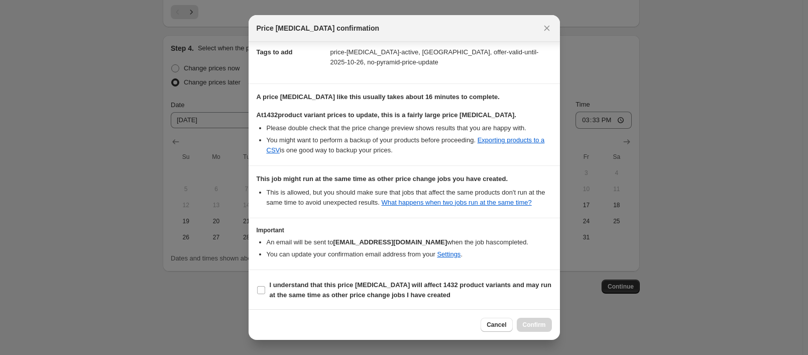
scroll to position [158, 0]
click at [374, 284] on b "I understand that this price change job will affect 1432 product variants and m…" at bounding box center [411, 289] width 282 height 18
click at [265, 285] on input "I understand that this price change job will affect 1432 product variants and m…" at bounding box center [261, 289] width 8 height 8
checkbox input "true"
click at [532, 324] on span "Confirm" at bounding box center [534, 324] width 23 height 8
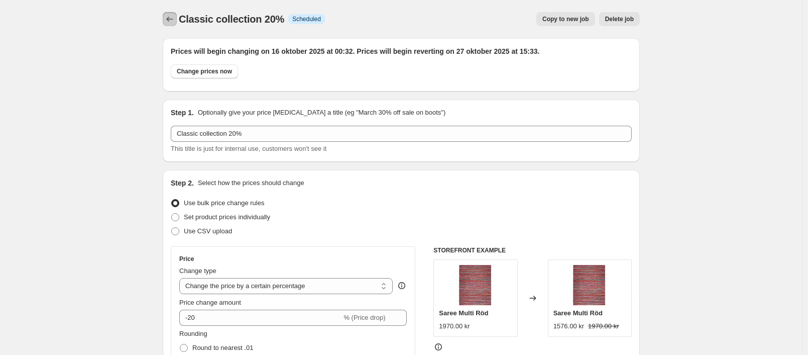
click at [170, 21] on icon "Price change jobs" at bounding box center [170, 19] width 10 height 10
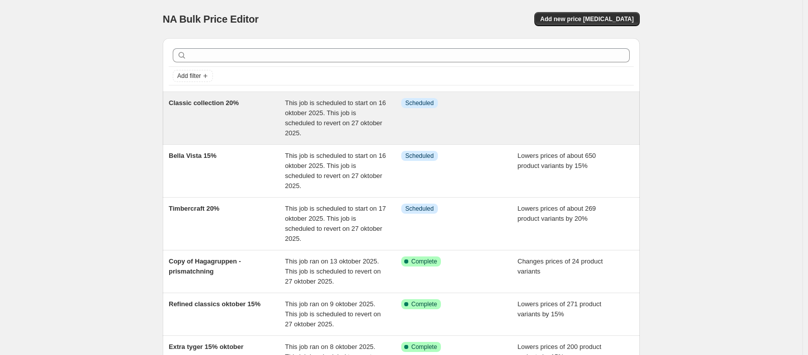
click at [232, 111] on div "Classic collection 20%" at bounding box center [227, 118] width 117 height 40
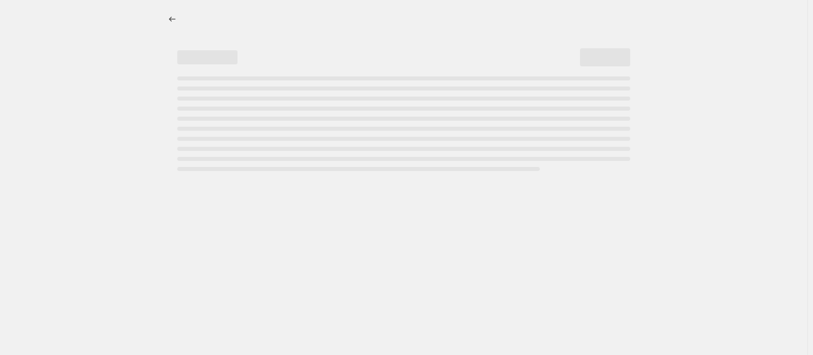
select select "percentage"
select select "vendor"
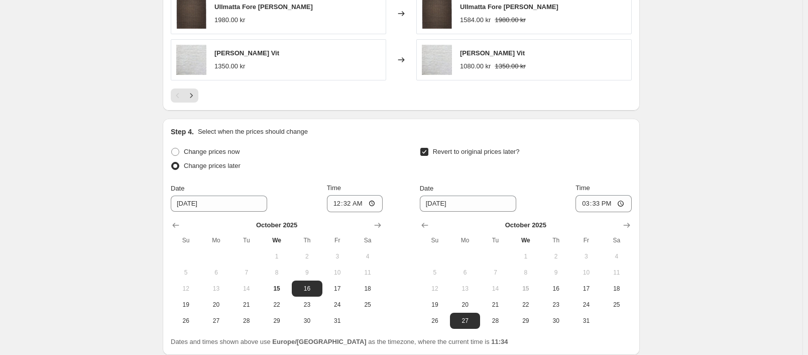
scroll to position [1064, 0]
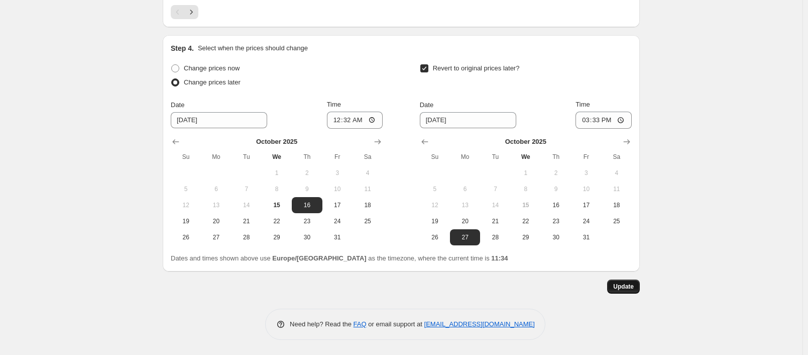
click at [625, 291] on button "Update" at bounding box center [623, 286] width 33 height 14
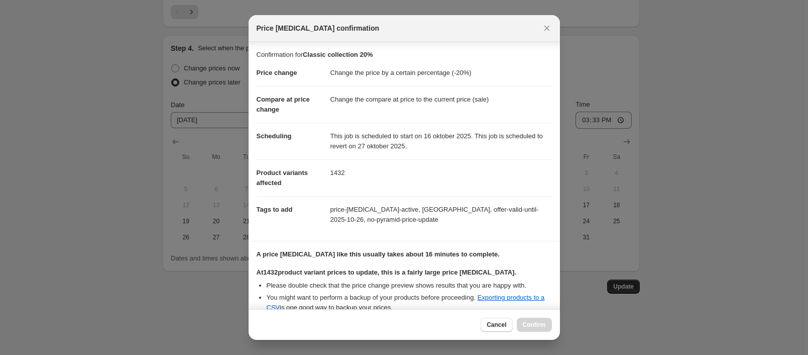
scroll to position [158, 0]
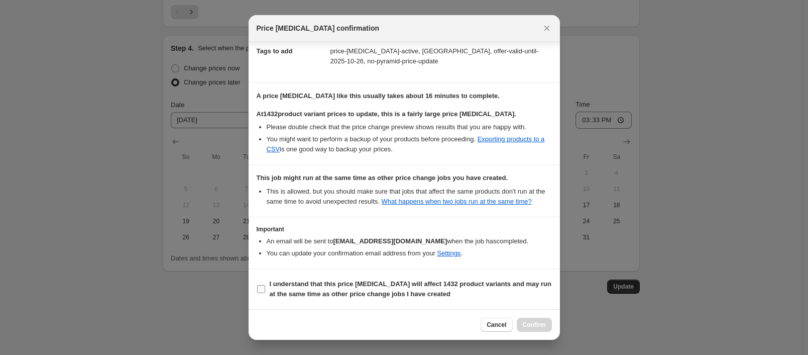
click at [372, 298] on span "I understand that this price change job will affect 1432 product variants and m…" at bounding box center [411, 289] width 282 height 20
click at [265, 293] on input "I understand that this price change job will affect 1432 product variants and m…" at bounding box center [261, 289] width 8 height 8
checkbox input "true"
click at [541, 320] on button "Confirm" at bounding box center [534, 324] width 35 height 14
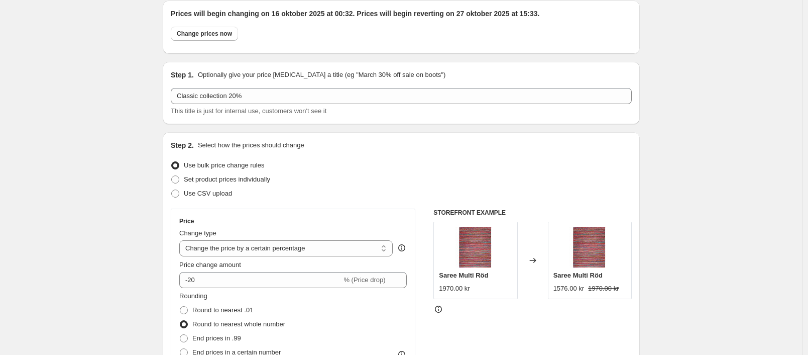
scroll to position [0, 0]
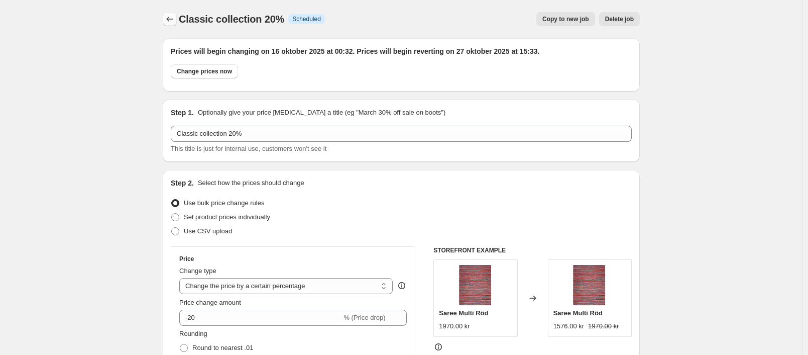
click at [168, 16] on icon "Price change jobs" at bounding box center [170, 19] width 10 height 10
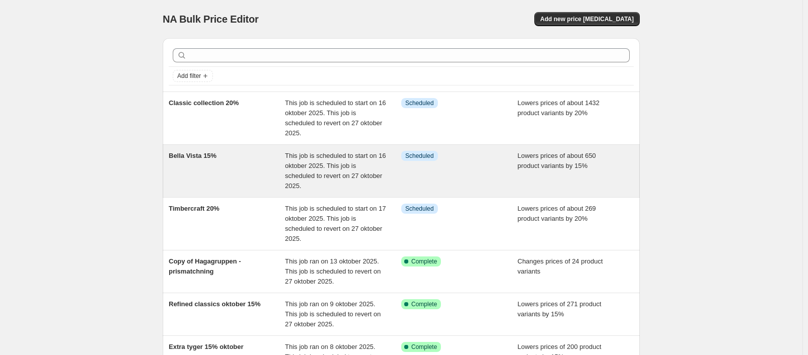
click at [282, 169] on div "Bella Vista 15%" at bounding box center [227, 171] width 117 height 40
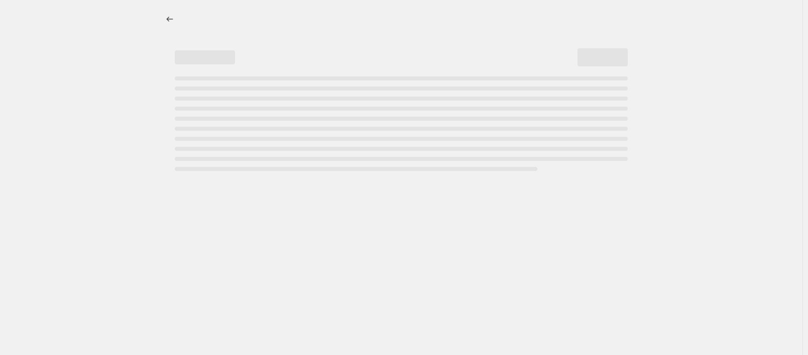
select select "percentage"
select select "vendor"
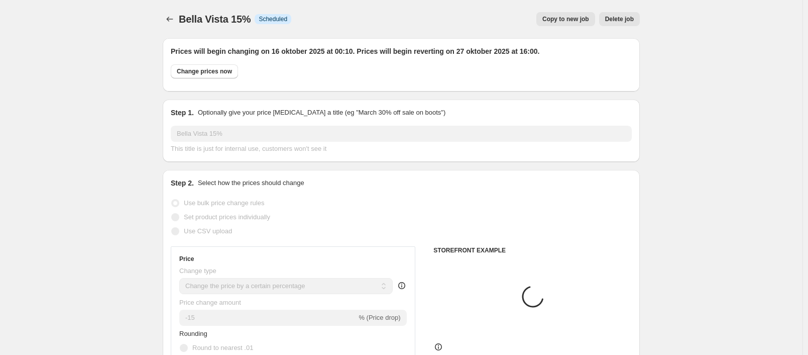
click at [577, 20] on span "Copy to new job" at bounding box center [566, 19] width 47 height 8
select select "percentage"
select select "vendor"
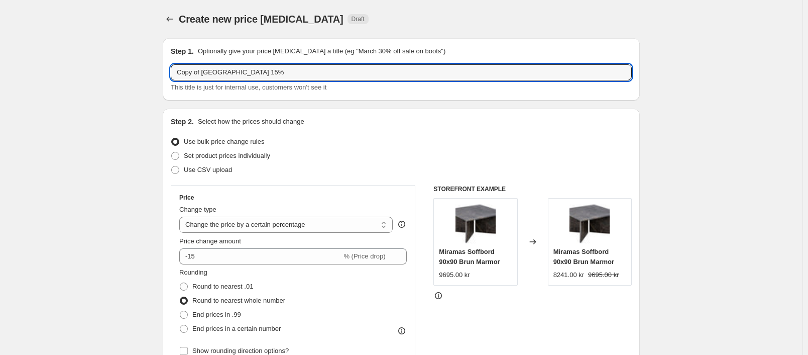
drag, startPoint x: 233, startPoint y: 70, endPoint x: 139, endPoint y: 69, distance: 93.9
paste input "alligaris"
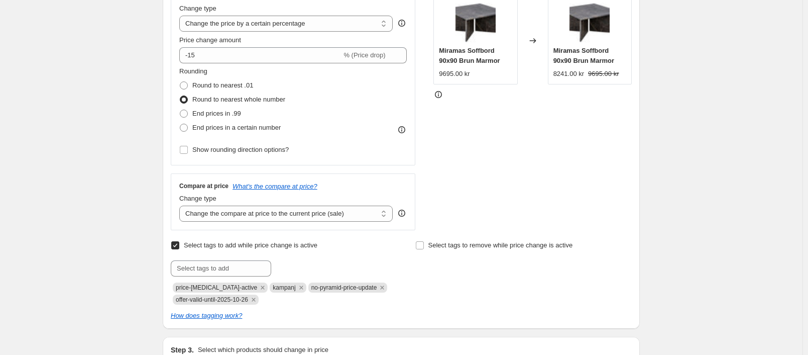
scroll to position [251, 0]
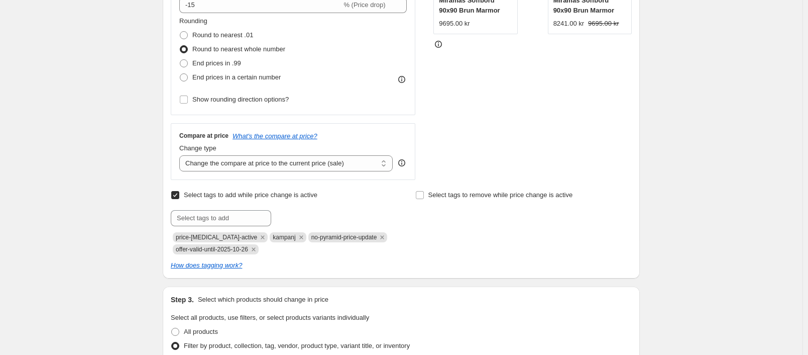
type input "Calligaris 15%"
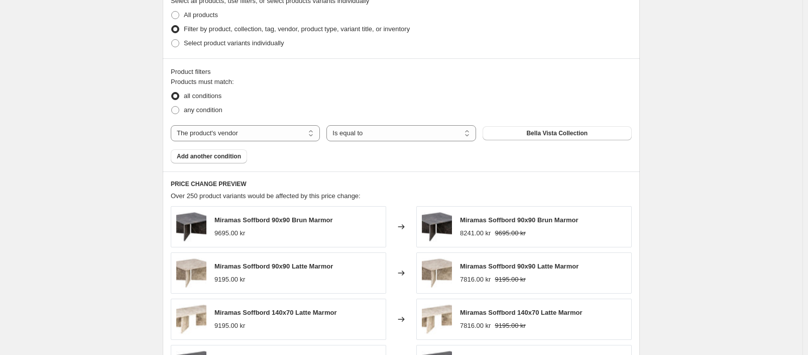
scroll to position [603, 0]
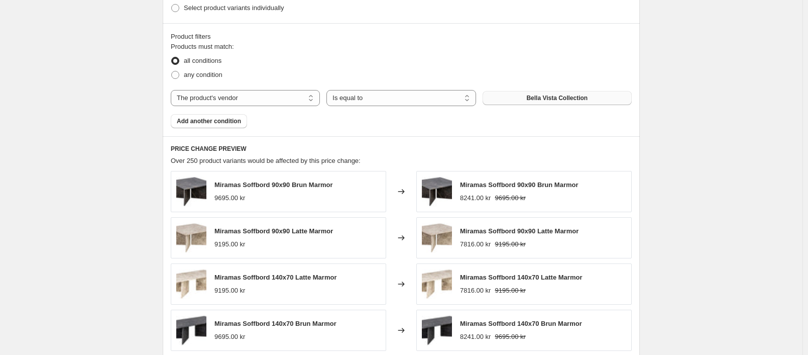
click at [555, 98] on span "Bella Vista Collection" at bounding box center [556, 98] width 61 height 8
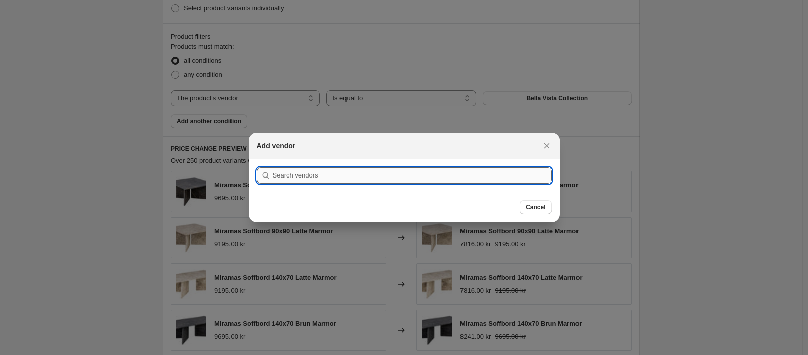
click at [374, 173] on input ":rlb:" at bounding box center [412, 175] width 279 height 16
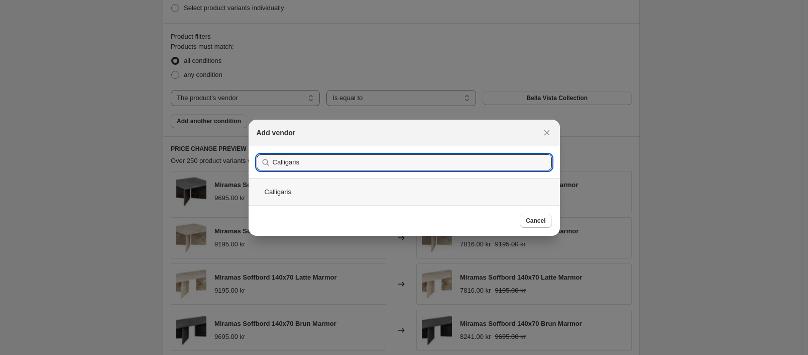
type input "Calligaris"
click at [269, 192] on div "Calligaris" at bounding box center [404, 191] width 311 height 27
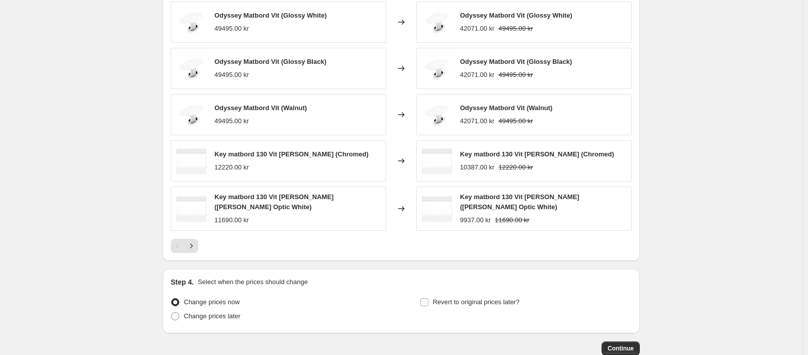
scroll to position [580, 0]
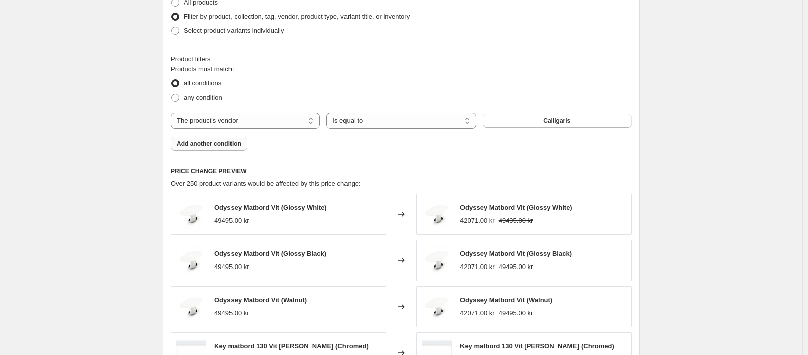
click at [226, 146] on span "Add another condition" at bounding box center [209, 144] width 64 height 8
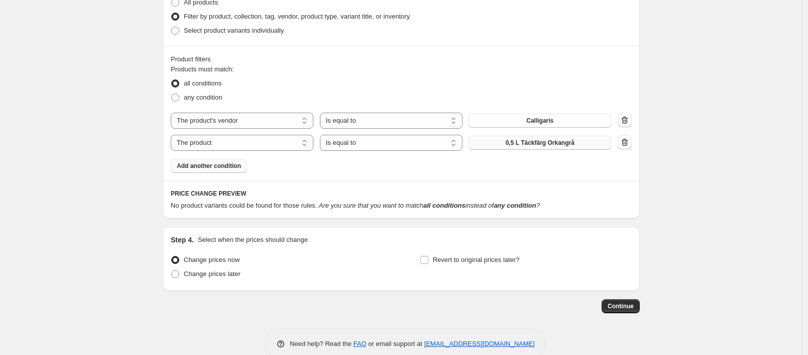
click at [495, 144] on button "0,5 L Täckfärg Orkangrå" at bounding box center [540, 143] width 143 height 14
click at [310, 143] on select "The product The product's collection The product's tag The product's vendor The…" at bounding box center [242, 143] width 143 height 16
select select "product_status"
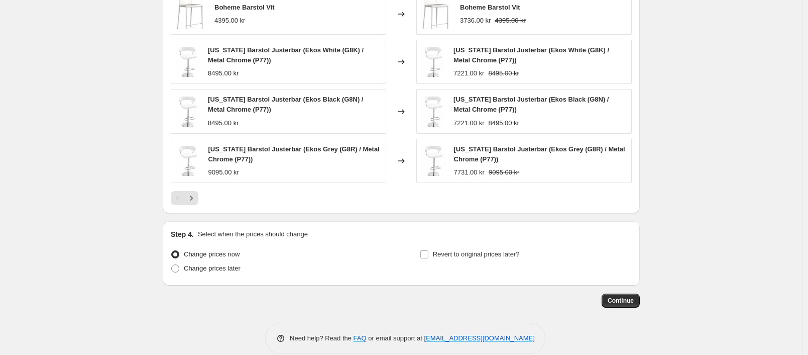
scroll to position [863, 0]
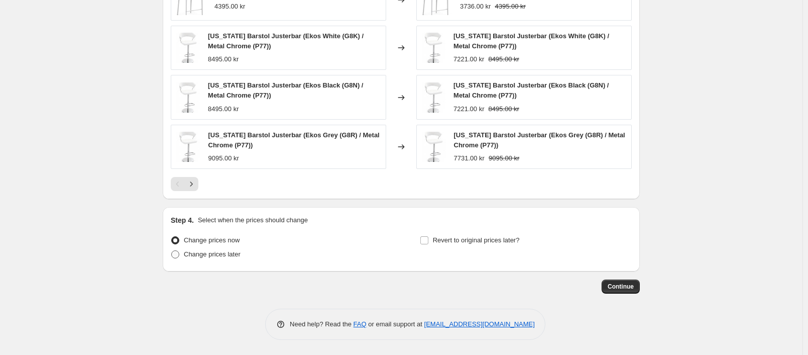
click at [195, 255] on span "Change prices later" at bounding box center [212, 254] width 57 height 8
click at [172, 251] on input "Change prices later" at bounding box center [171, 250] width 1 height 1
radio input "true"
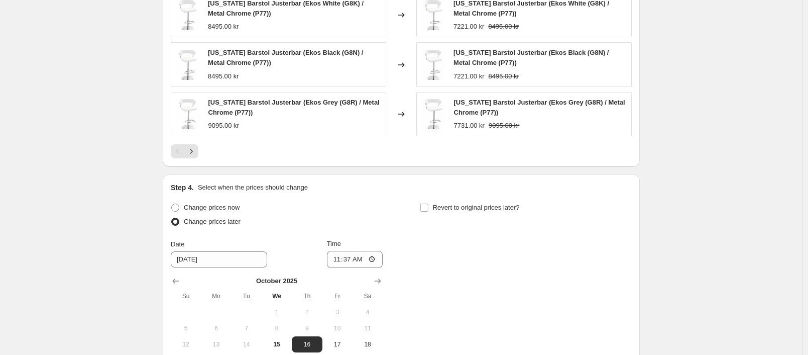
scroll to position [1035, 0]
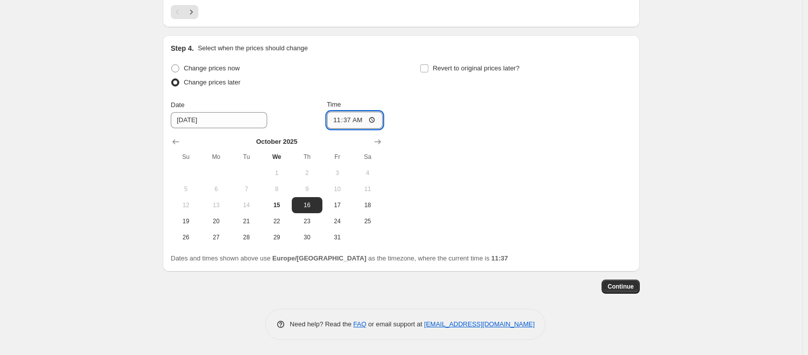
click at [350, 120] on input "11:37" at bounding box center [355, 120] width 56 height 17
type input "20:00"
click at [280, 206] on span "15" at bounding box center [277, 205] width 22 height 8
type input "10/15/2025"
click at [440, 67] on span "Revert to original prices later?" at bounding box center [476, 68] width 87 height 8
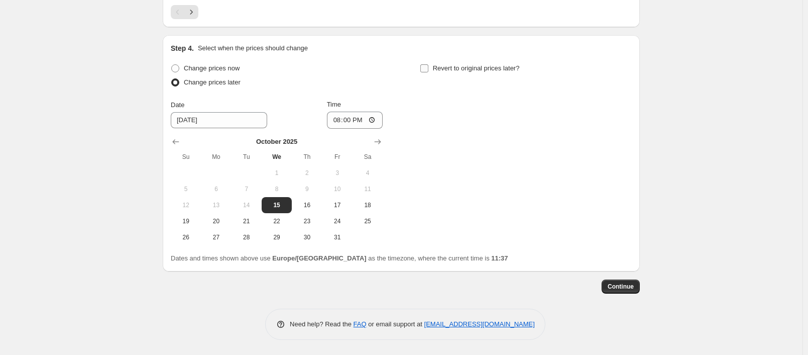
click at [428, 67] on input "Revert to original prices later?" at bounding box center [424, 68] width 8 height 8
checkbox input "true"
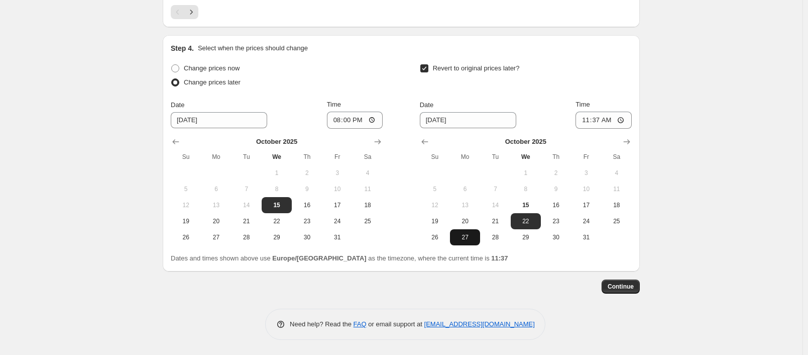
click at [455, 240] on button "27" at bounding box center [465, 237] width 30 height 16
type input "[DATE]"
click at [603, 122] on input "11:37" at bounding box center [604, 120] width 56 height 17
type input "16:30"
click at [621, 289] on span "Continue" at bounding box center [621, 286] width 26 height 8
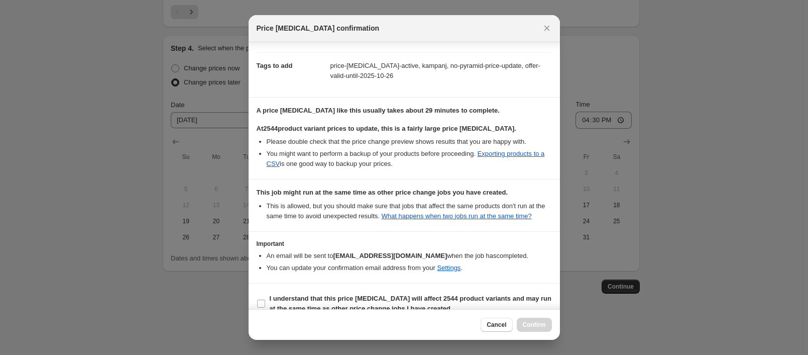
scroll to position [158, 0]
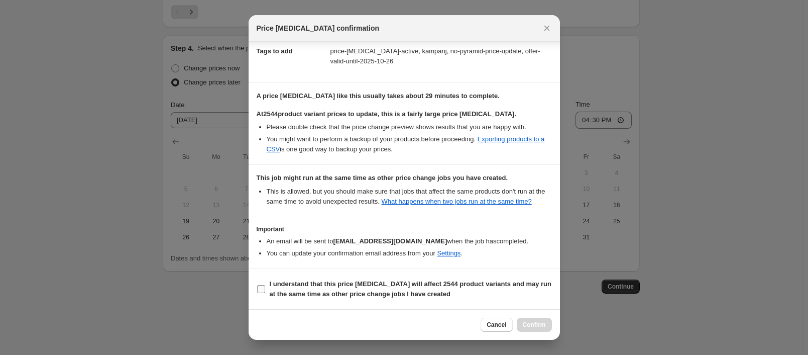
click at [386, 287] on b "I understand that this price change job will affect 2544 product variants and m…" at bounding box center [411, 289] width 282 height 18
click at [265, 287] on input "I understand that this price change job will affect 2544 product variants and m…" at bounding box center [261, 289] width 8 height 8
checkbox input "true"
click at [539, 321] on span "Confirm" at bounding box center [534, 324] width 23 height 8
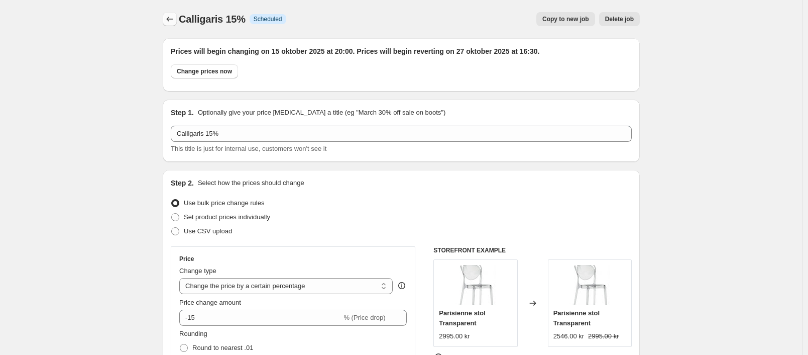
click at [173, 21] on icon "Price change jobs" at bounding box center [170, 19] width 10 height 10
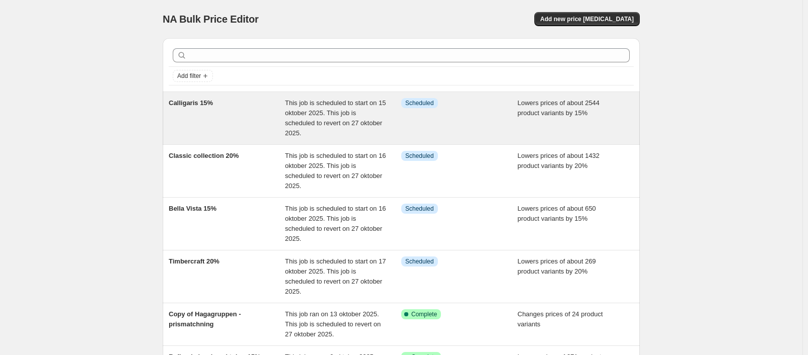
click at [474, 123] on div "Info Scheduled" at bounding box center [459, 118] width 117 height 40
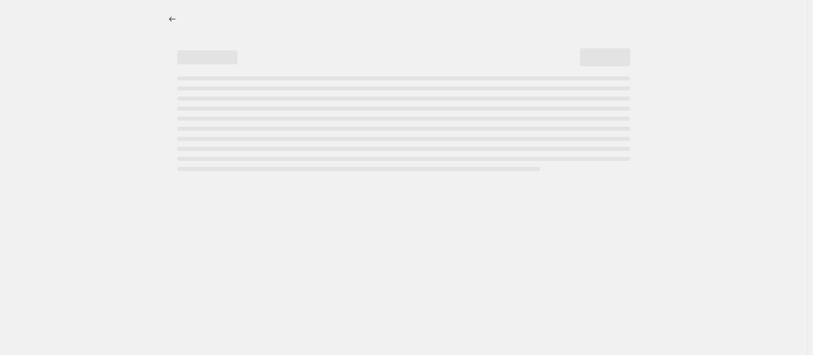
select select "percentage"
select select "vendor"
select select "product_status"
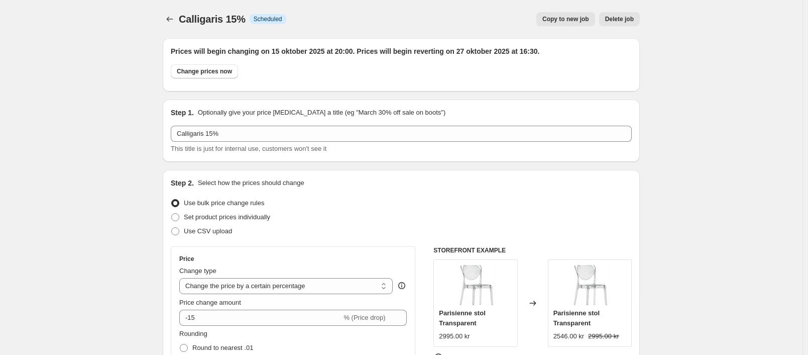
click at [570, 22] on span "Copy to new job" at bounding box center [566, 19] width 47 height 8
select select "percentage"
select select "vendor"
select select "product_status"
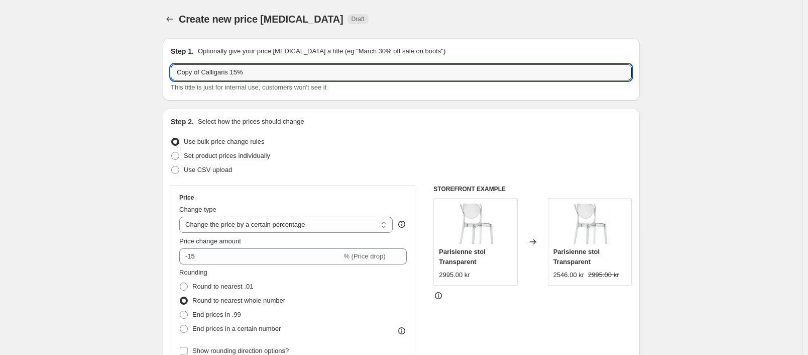
drag, startPoint x: 230, startPoint y: 69, endPoint x: 156, endPoint y: 70, distance: 73.8
type input "RYD - Gross 30%"
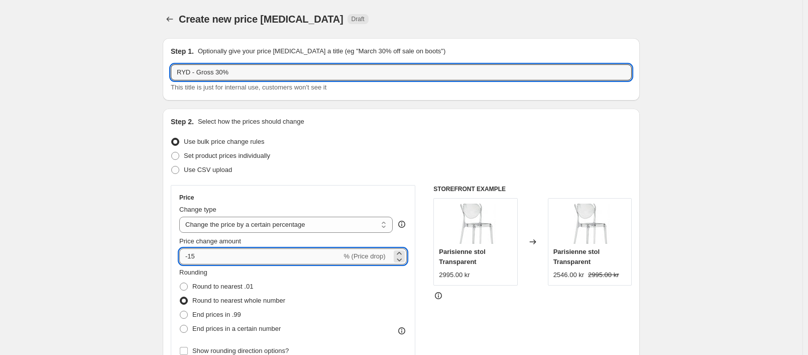
click at [221, 261] on input "-15" at bounding box center [260, 256] width 162 height 16
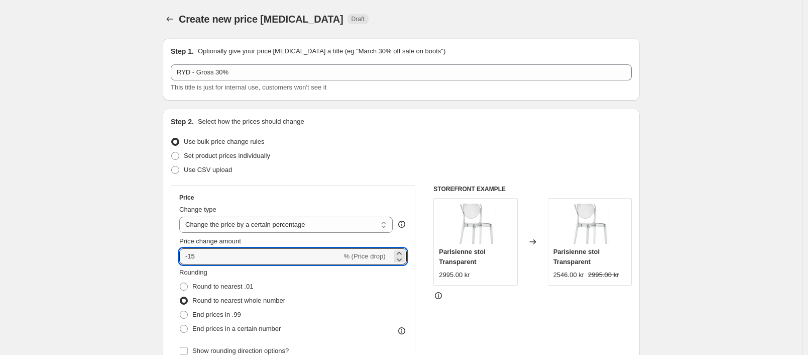
type input "-1"
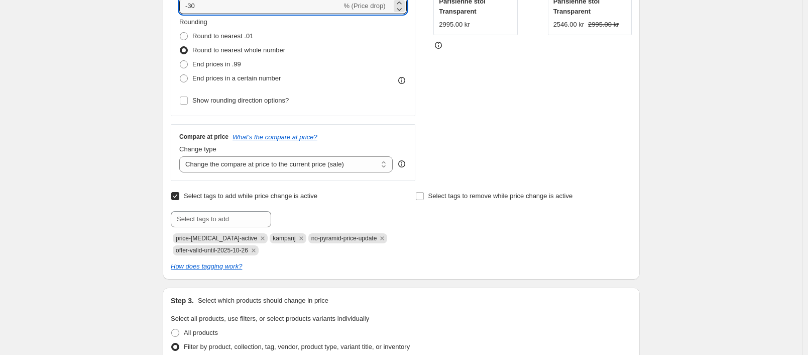
scroll to position [251, 0]
type input "-30"
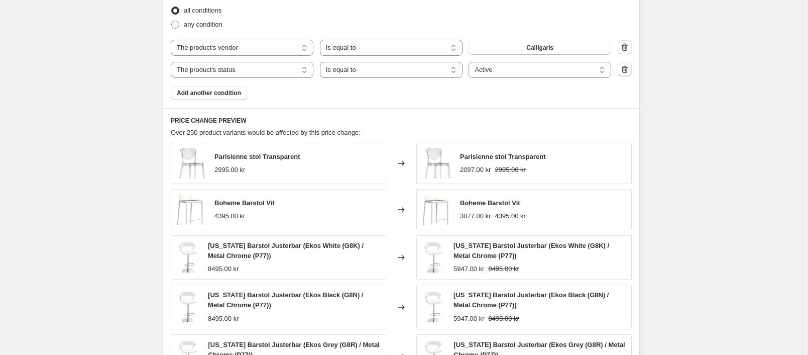
scroll to position [863, 0]
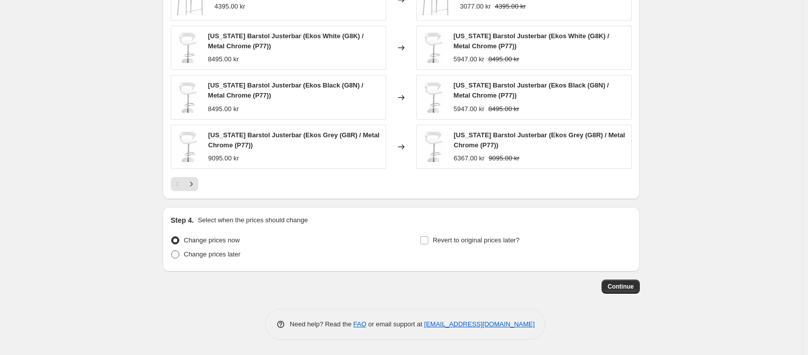
click at [228, 254] on span "Change prices later" at bounding box center [212, 254] width 57 height 8
click at [172, 251] on input "Change prices later" at bounding box center [171, 250] width 1 height 1
radio input "true"
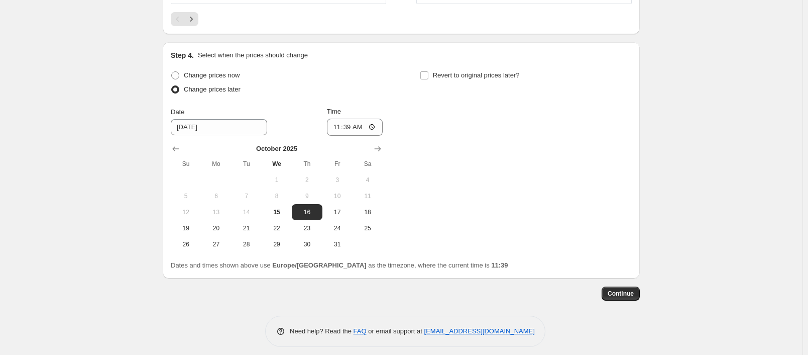
scroll to position [1035, 0]
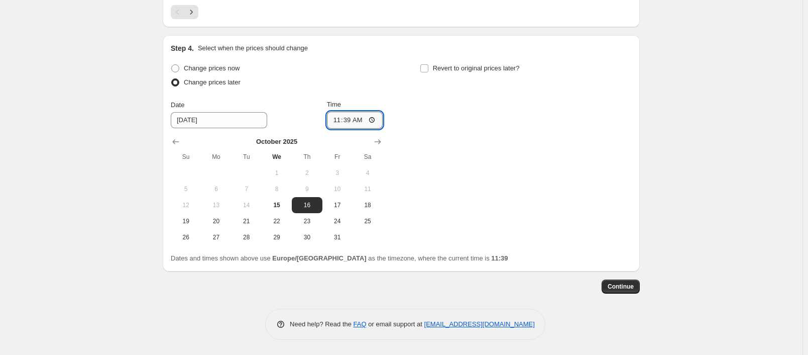
click at [355, 118] on input "11:39" at bounding box center [355, 120] width 56 height 17
type input "23:30"
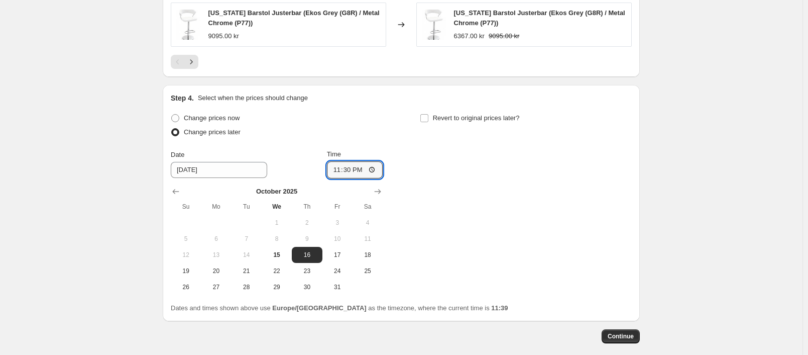
click at [368, 112] on div "Step 4. Select when the prices should change Change prices now Change prices la…" at bounding box center [401, 203] width 461 height 220
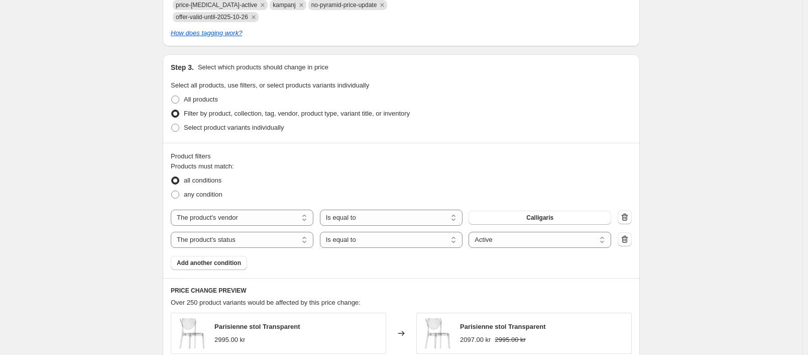
scroll to position [482, 0]
click at [531, 220] on span "Calligaris" at bounding box center [539, 218] width 27 height 8
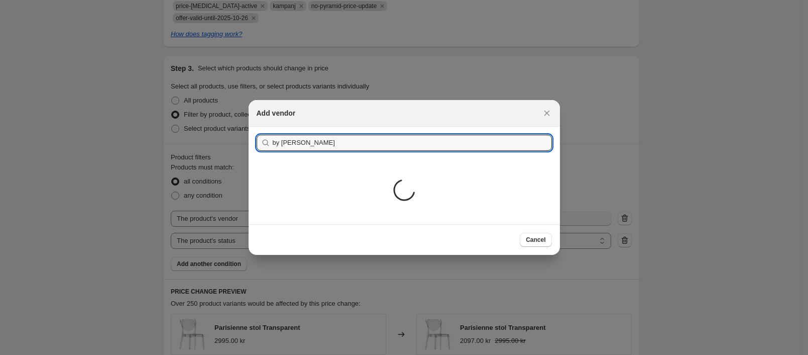
click at [287, 192] on div "Loading..." at bounding box center [404, 191] width 311 height 65
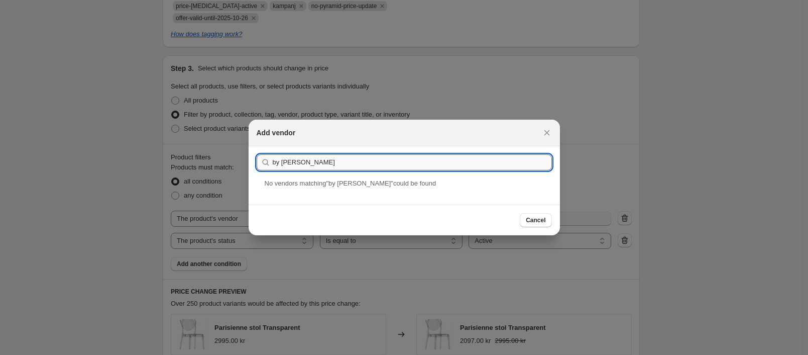
click at [305, 168] on input "by ryde" at bounding box center [412, 162] width 279 height 16
type input "by rydéns"
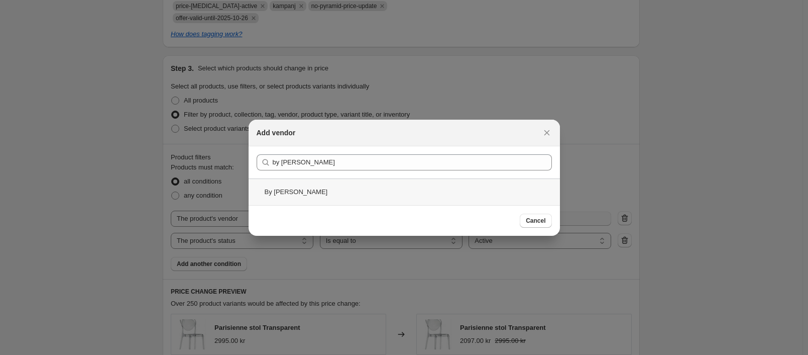
click at [287, 192] on div "By Rydéns" at bounding box center [404, 191] width 311 height 27
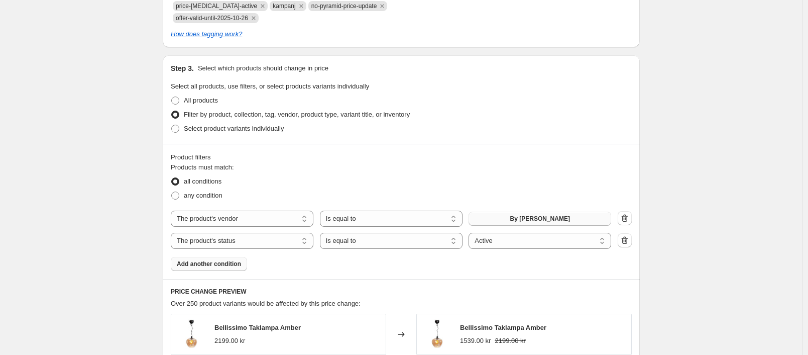
click at [201, 263] on span "Add another condition" at bounding box center [209, 264] width 64 height 8
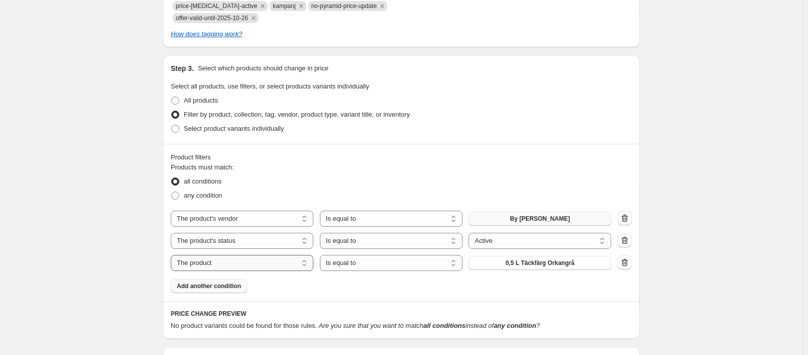
click at [263, 262] on select "The product The product's collection The product's tag The product's vendor The…" at bounding box center [242, 263] width 143 height 16
select select "title"
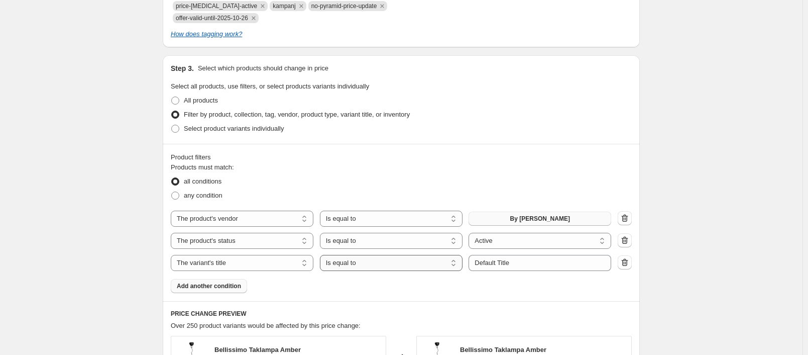
click at [456, 266] on select "Is equal to Is not equal to Contains" at bounding box center [391, 263] width 143 height 16
select select "contains"
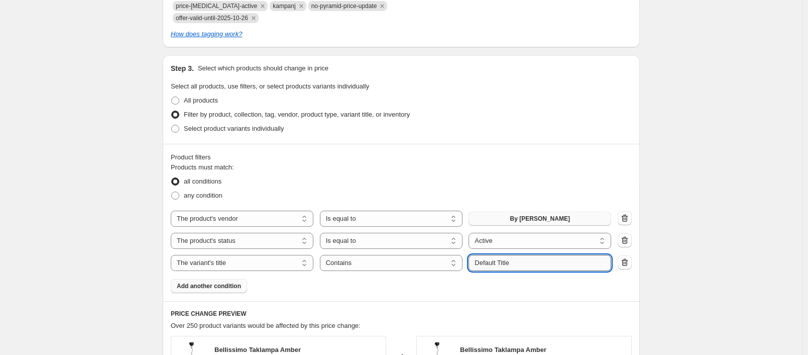
click at [518, 264] on input "Default Title" at bounding box center [540, 263] width 143 height 16
drag, startPoint x: 518, startPoint y: 264, endPoint x: 345, endPoint y: 258, distance: 173.4
click at [345, 258] on div "The product The product's collection The product's tag The product's vendor The…" at bounding box center [391, 263] width 441 height 16
type input "gross"
click at [469, 55] on button "Submit" at bounding box center [483, 60] width 29 height 11
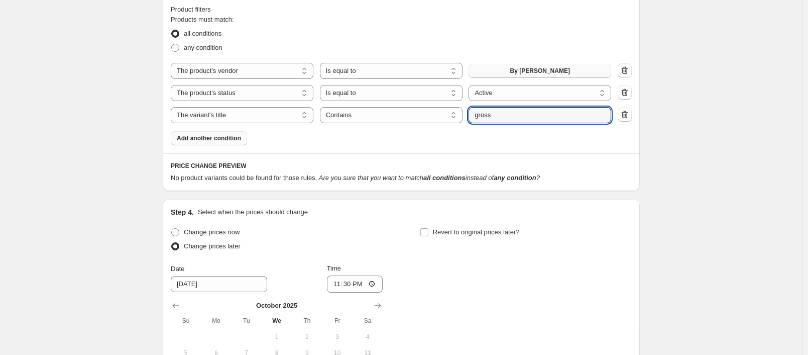
scroll to position [633, 0]
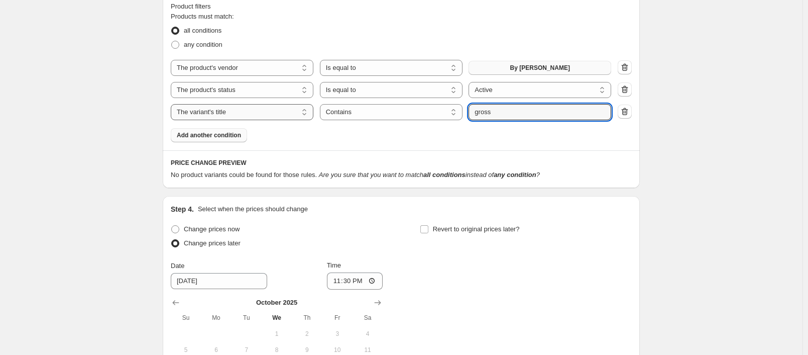
click at [293, 119] on select "The product The product's collection The product's tag The product's vendor The…" at bounding box center [242, 112] width 143 height 16
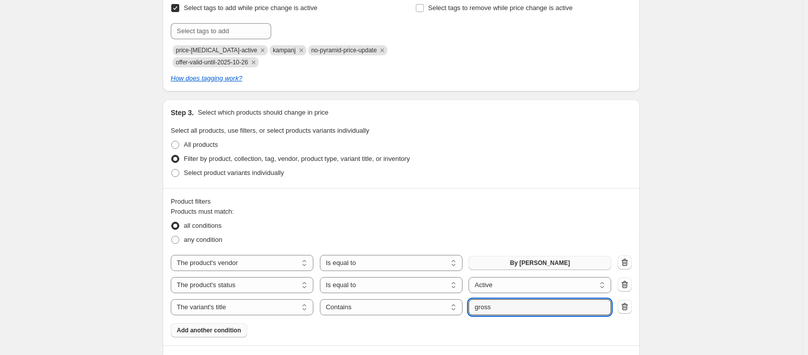
scroll to position [432, 0]
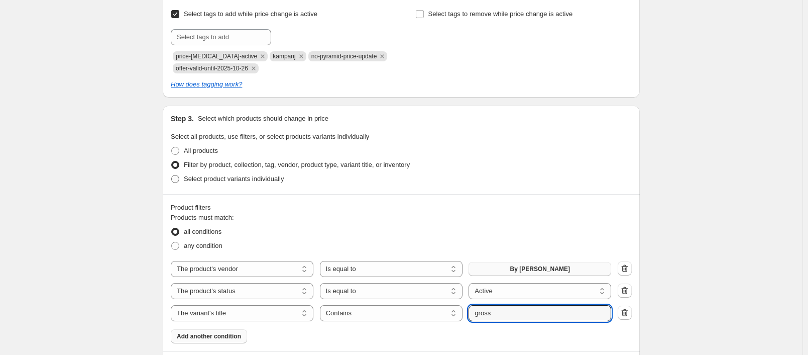
click at [222, 180] on span "Select product variants individually" at bounding box center [234, 179] width 100 height 8
click at [172, 175] on input "Select product variants individually" at bounding box center [171, 175] width 1 height 1
radio input "true"
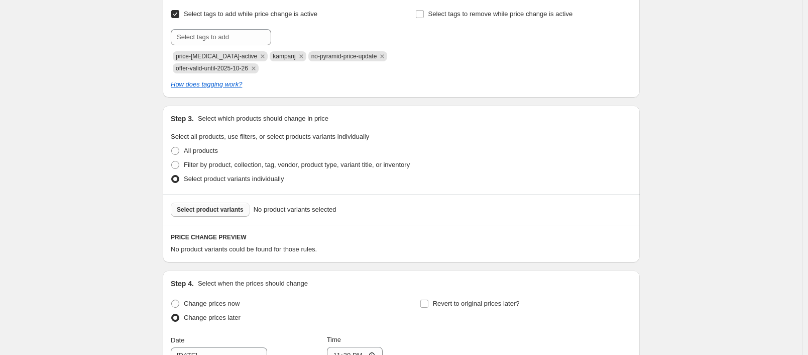
click at [200, 210] on span "Select product variants" at bounding box center [210, 209] width 67 height 8
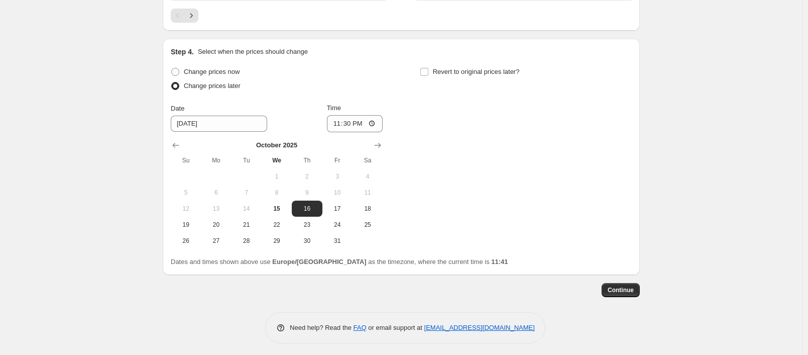
scroll to position [921, 0]
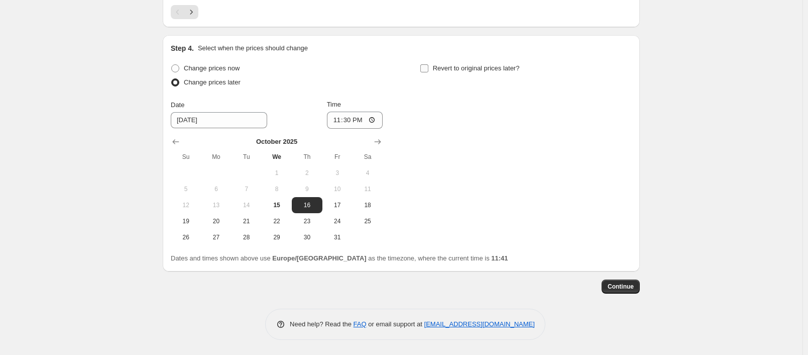
click at [507, 66] on span "Revert to original prices later?" at bounding box center [476, 68] width 87 height 8
click at [428, 66] on input "Revert to original prices later?" at bounding box center [424, 68] width 8 height 8
checkbox input "true"
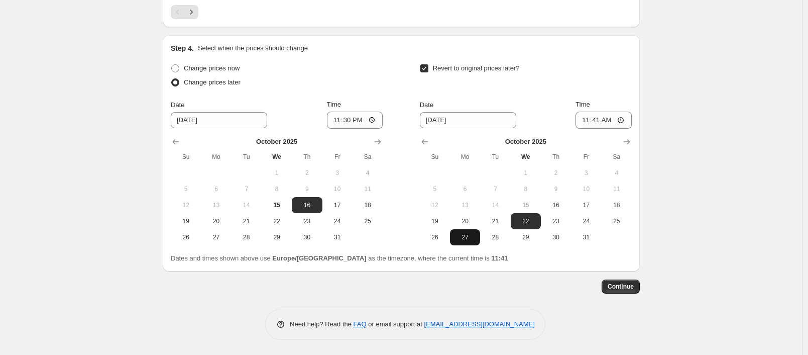
click at [462, 240] on span "27" at bounding box center [465, 237] width 22 height 8
type input "[DATE]"
click at [598, 125] on input "11:41" at bounding box center [604, 120] width 56 height 17
type input "10:00"
click at [617, 286] on span "Continue" at bounding box center [621, 286] width 26 height 8
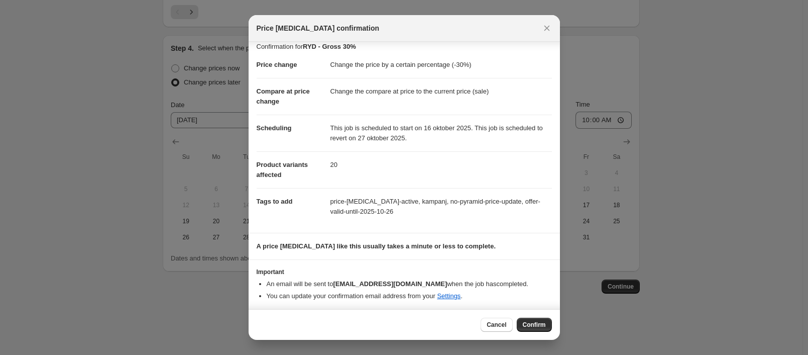
scroll to position [10, 0]
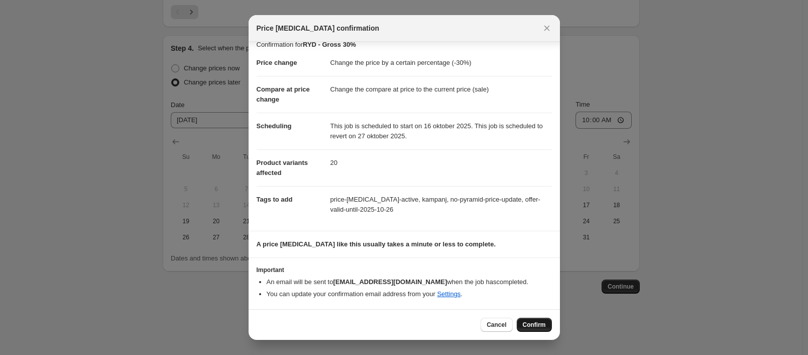
click at [533, 328] on span "Confirm" at bounding box center [534, 324] width 23 height 8
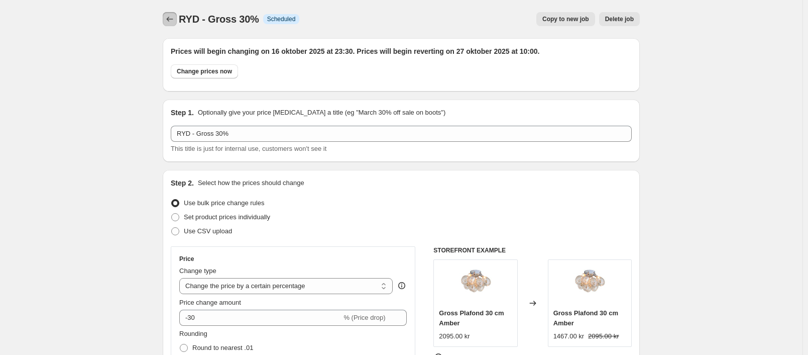
click at [166, 21] on button "Price change jobs" at bounding box center [170, 19] width 14 height 14
